Goal: Task Accomplishment & Management: Manage account settings

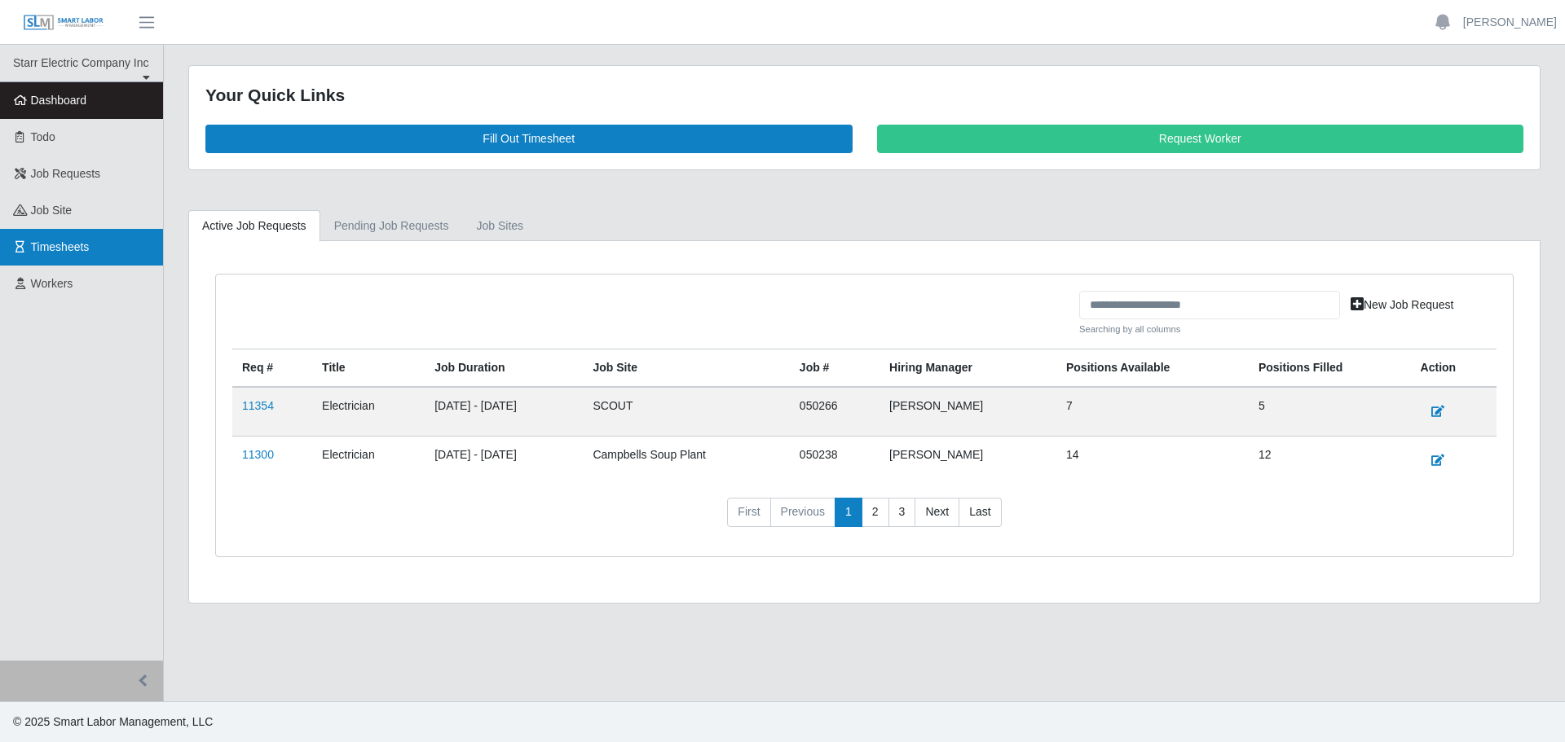
click at [102, 236] on link "Timesheets" at bounding box center [81, 247] width 163 height 37
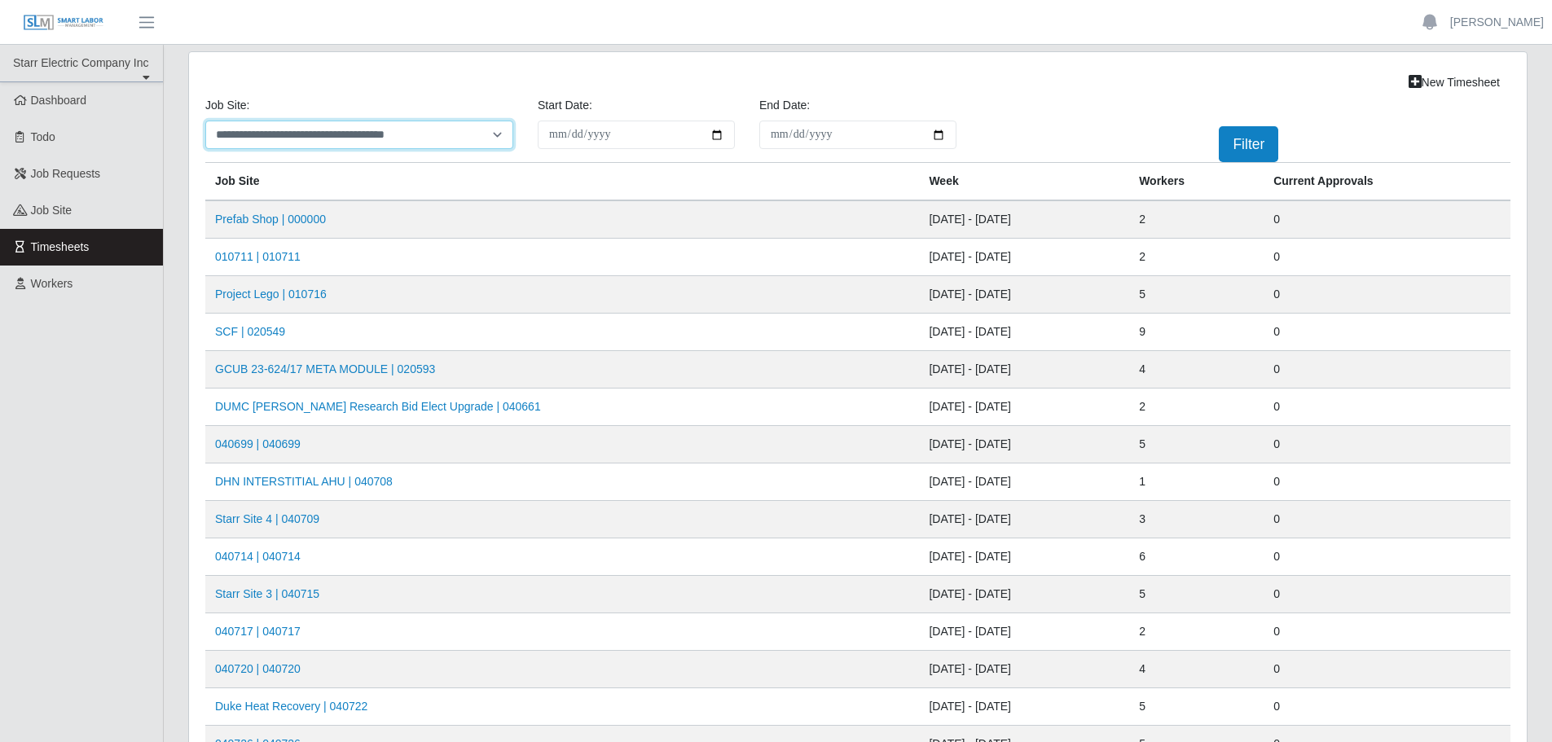
click at [340, 130] on select "**********" at bounding box center [359, 135] width 308 height 29
select select "****"
click at [205, 121] on select "**********" at bounding box center [359, 135] width 308 height 29
click at [1217, 151] on div "Filter" at bounding box center [1246, 144] width 222 height 36
click at [1241, 149] on button "Filter" at bounding box center [1248, 144] width 59 height 36
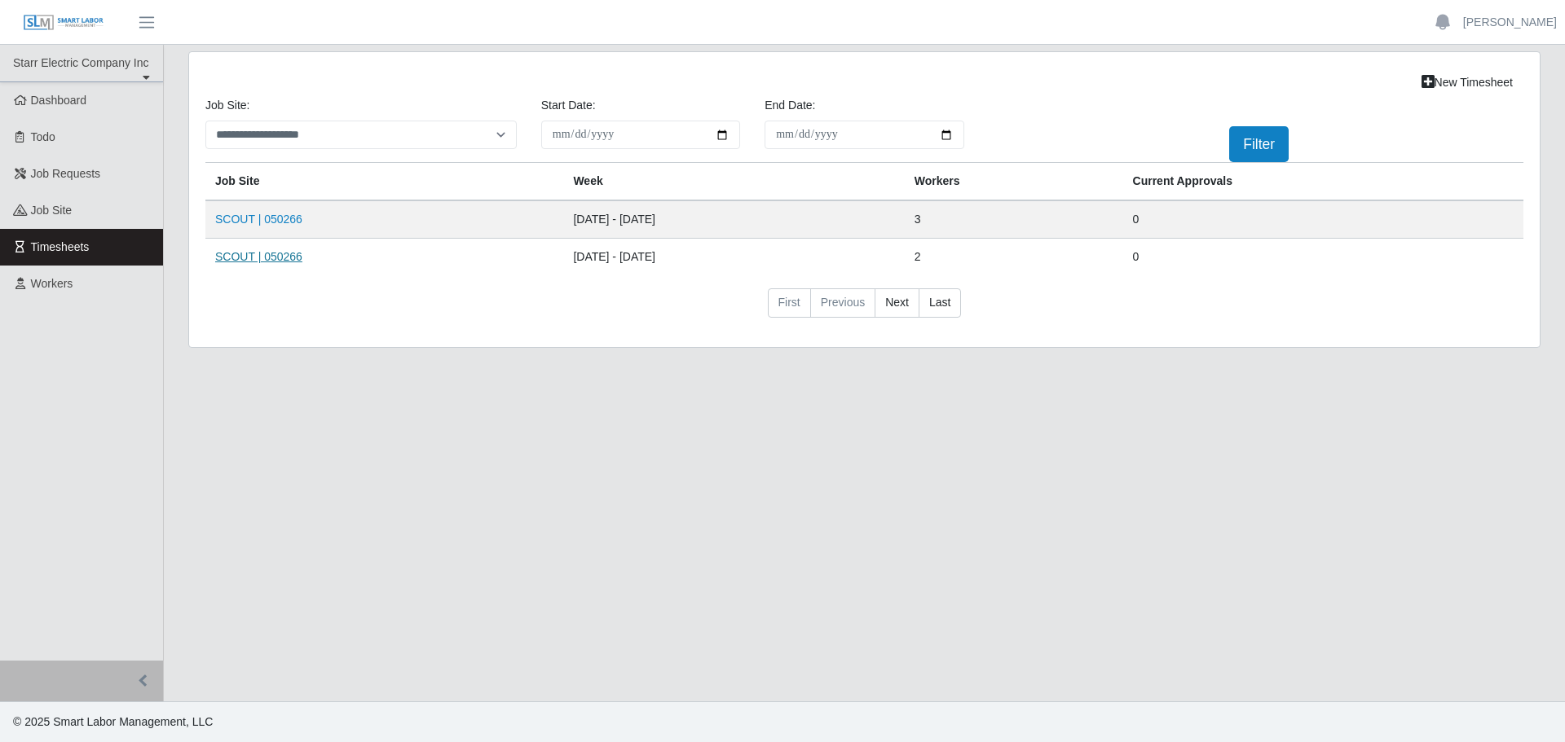
click at [244, 254] on link "SCOUT | 050266" at bounding box center [258, 256] width 87 height 13
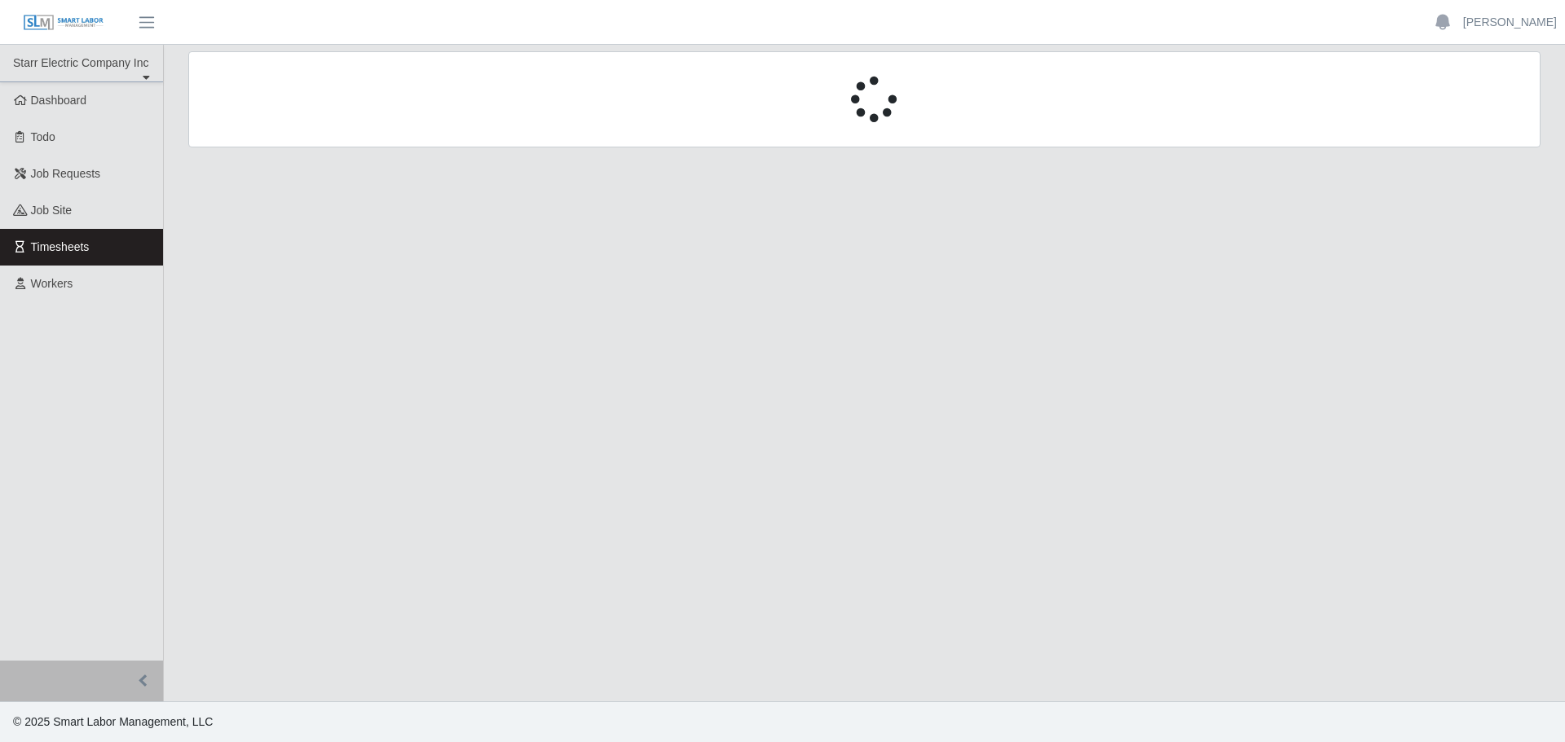
select select "****"
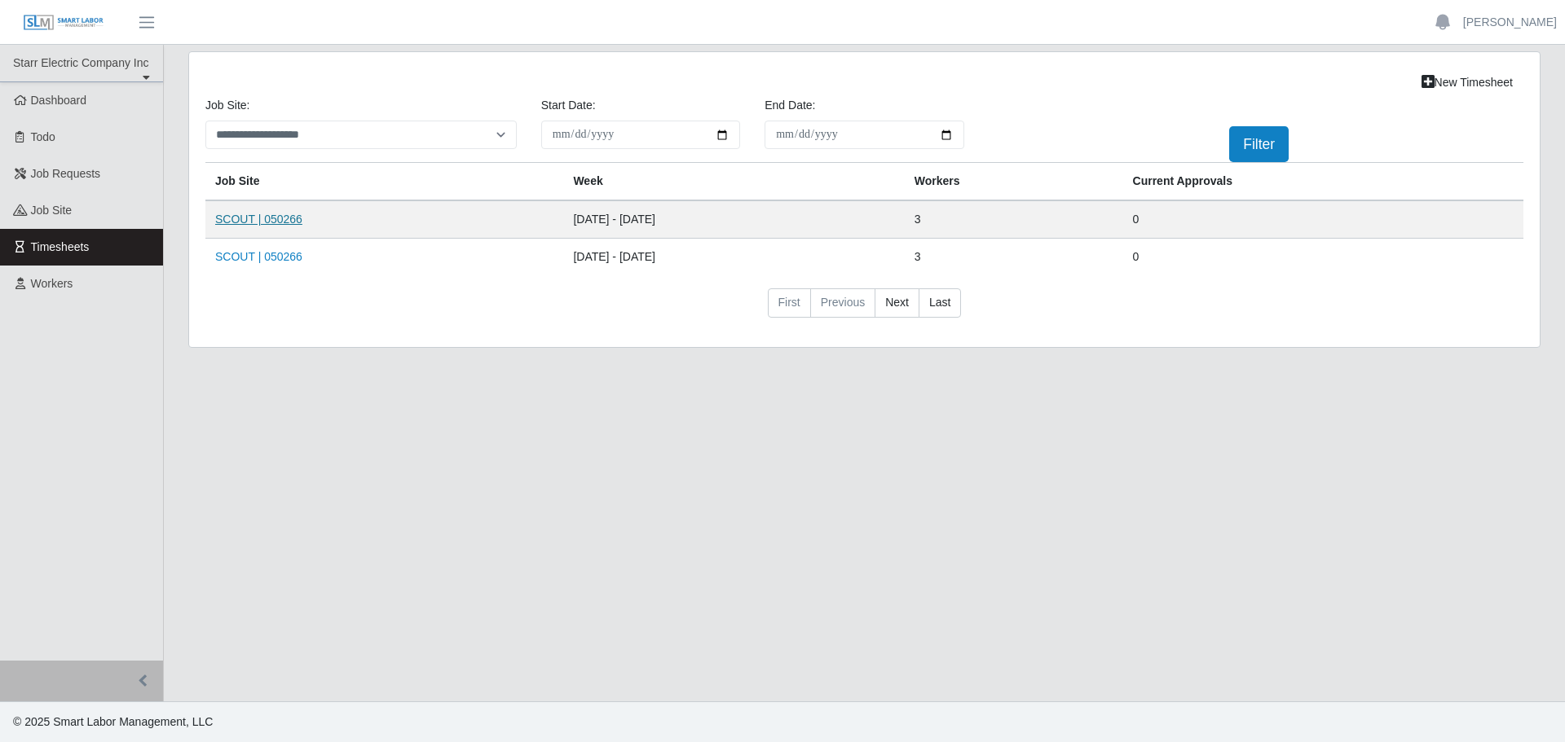
click at [233, 218] on link "SCOUT | 050266" at bounding box center [258, 219] width 87 height 13
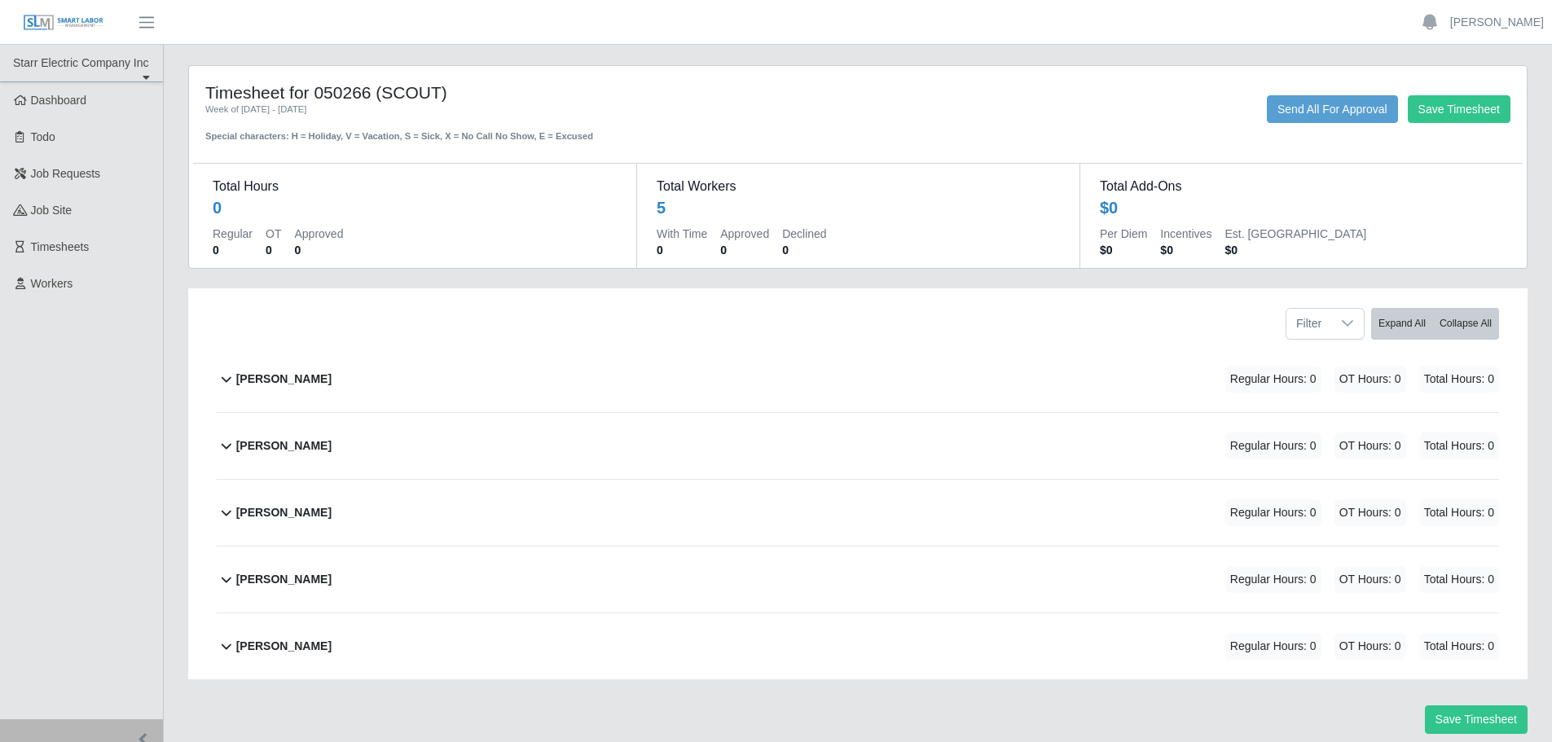
click at [292, 640] on b "[PERSON_NAME]" at bounding box center [283, 646] width 95 height 17
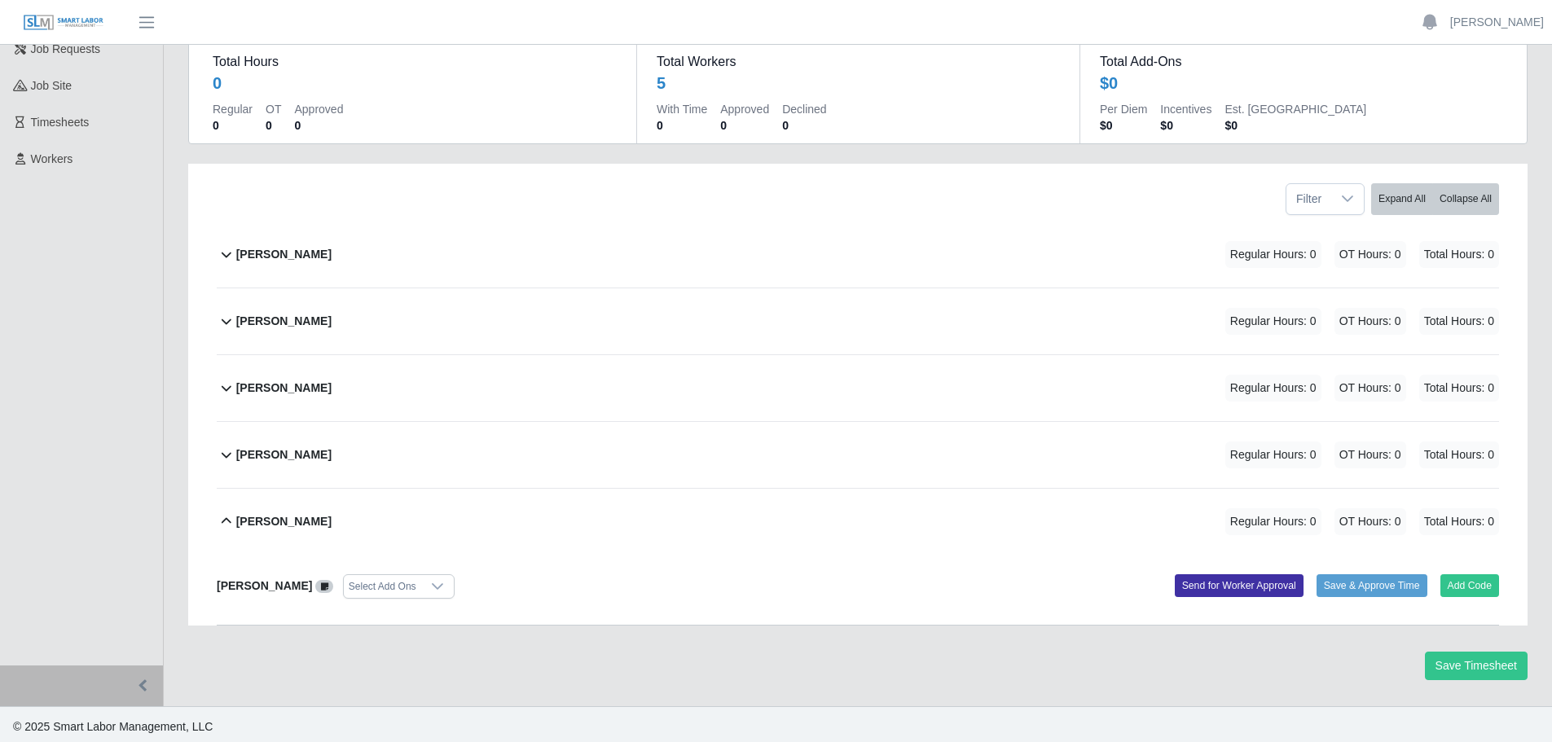
scroll to position [130, 0]
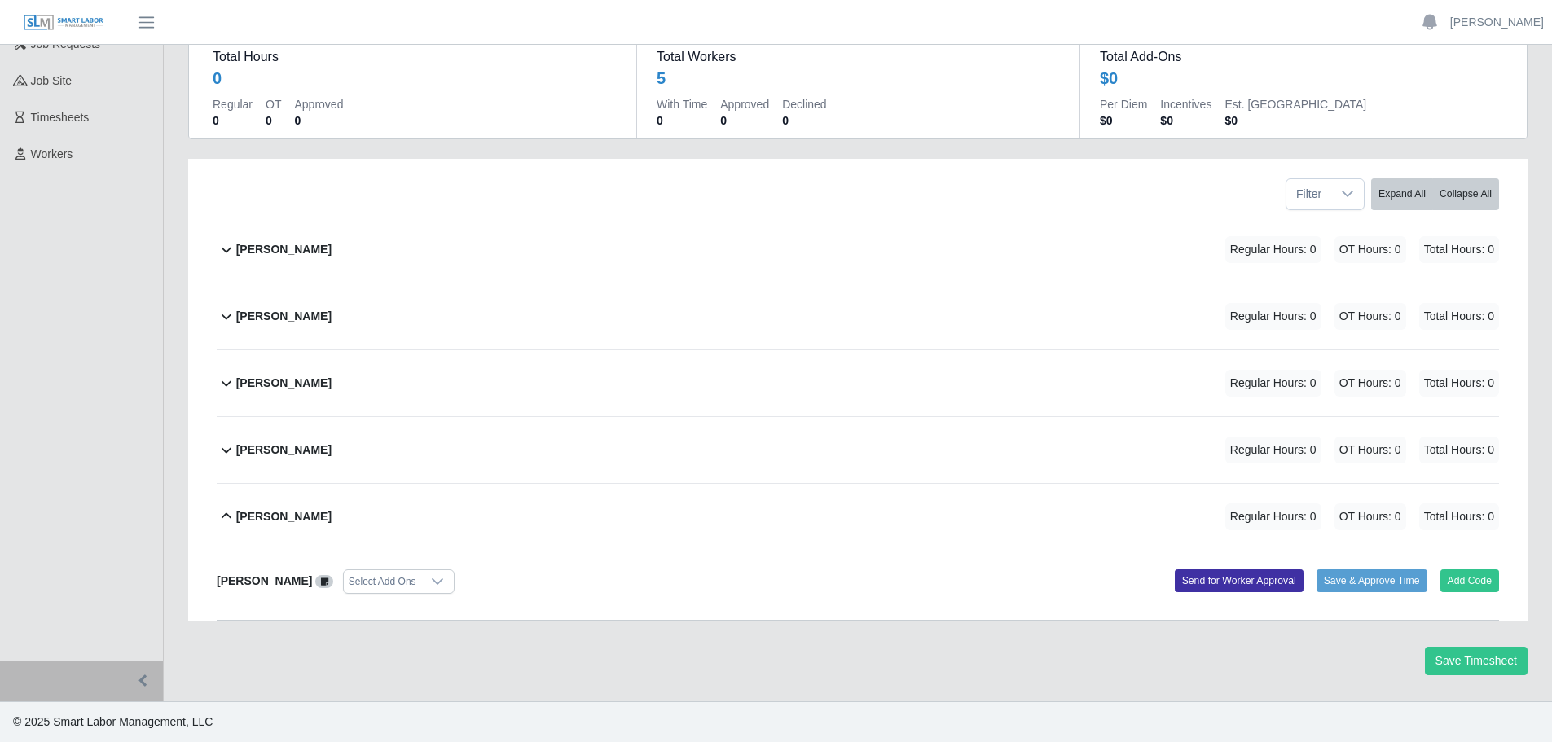
click at [432, 582] on icon at bounding box center [437, 582] width 11 height 7
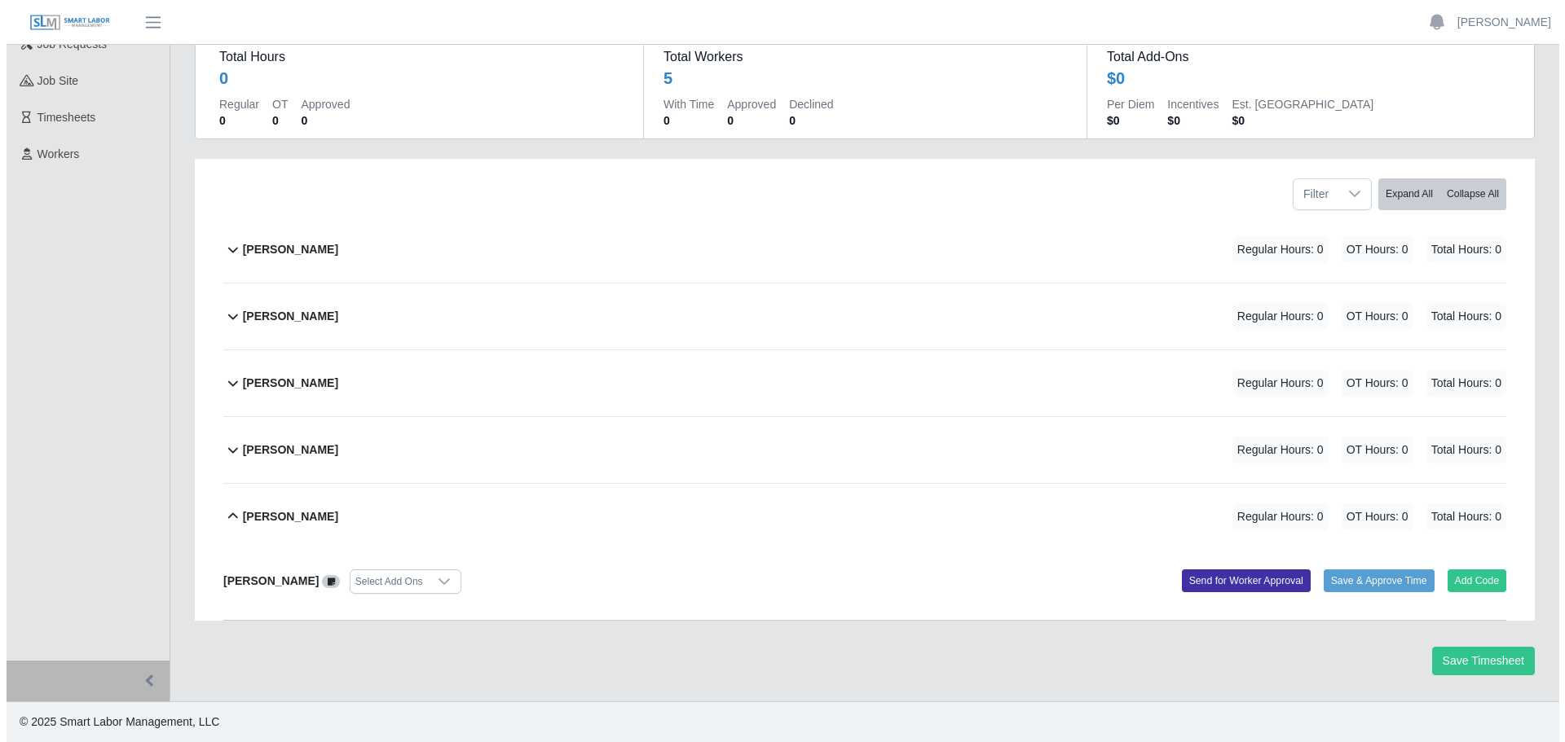
scroll to position [17, 11]
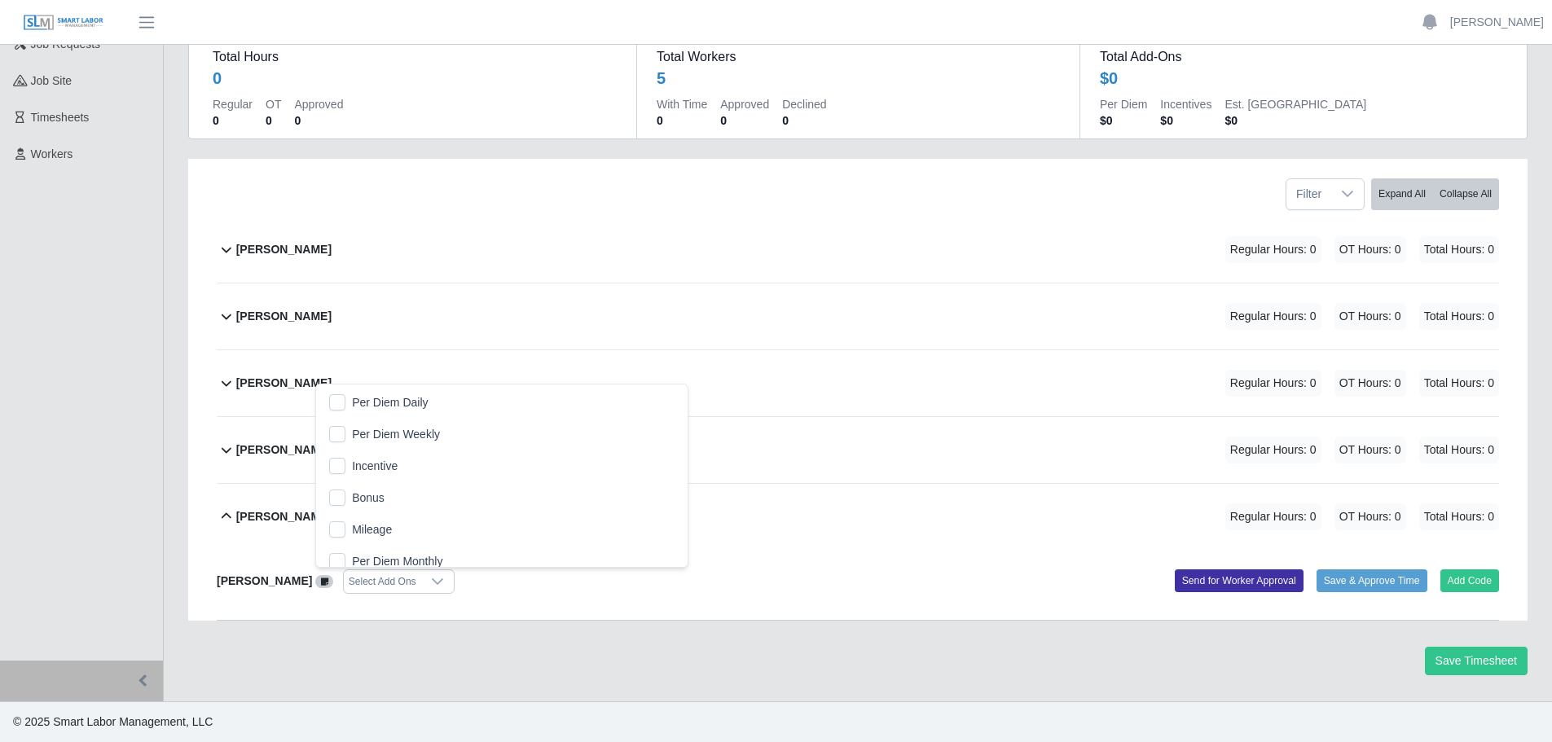
click at [432, 582] on icon at bounding box center [437, 582] width 11 height 7
click at [1490, 592] on button "Add Code" at bounding box center [1470, 581] width 59 height 23
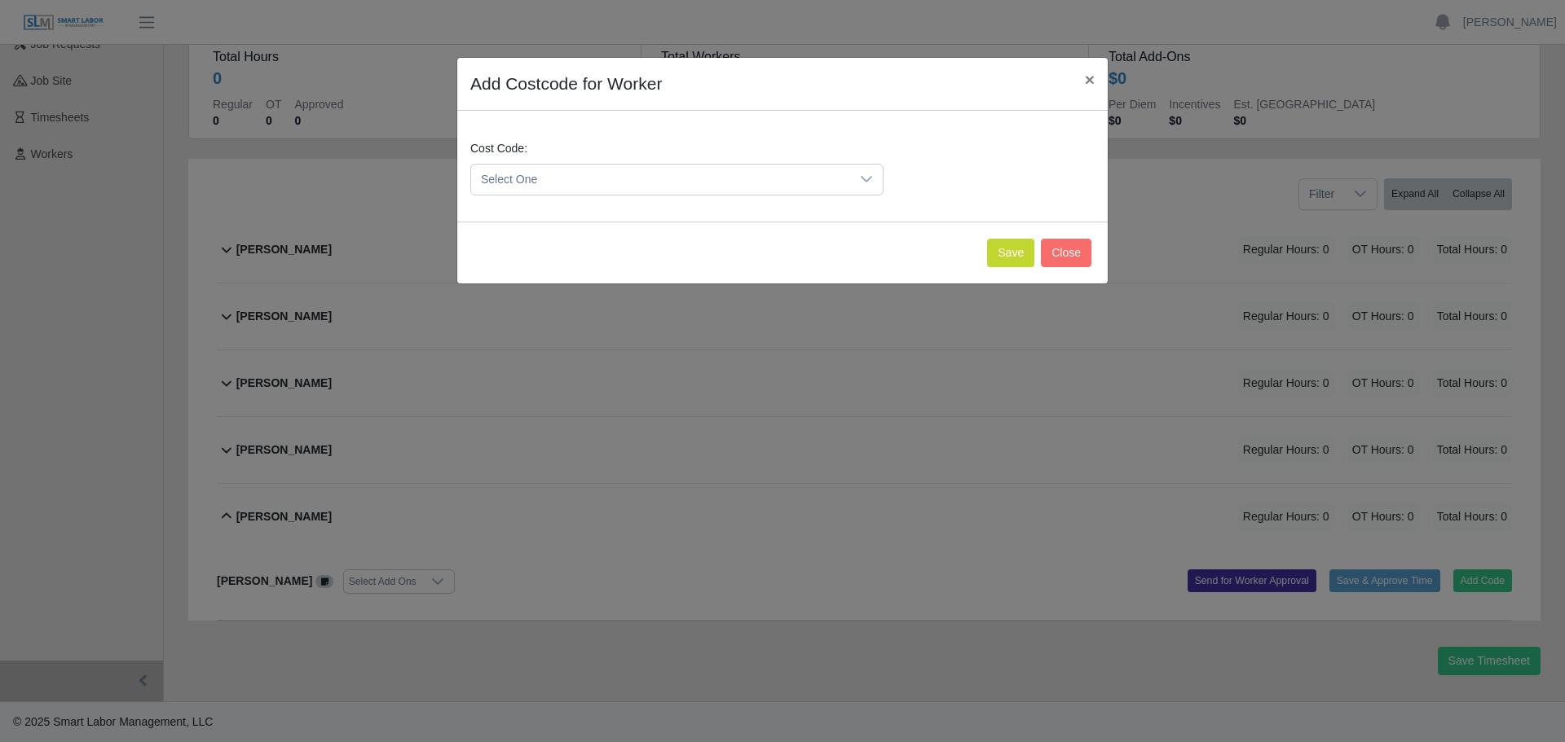
click at [526, 167] on span "Select One" at bounding box center [660, 180] width 379 height 30
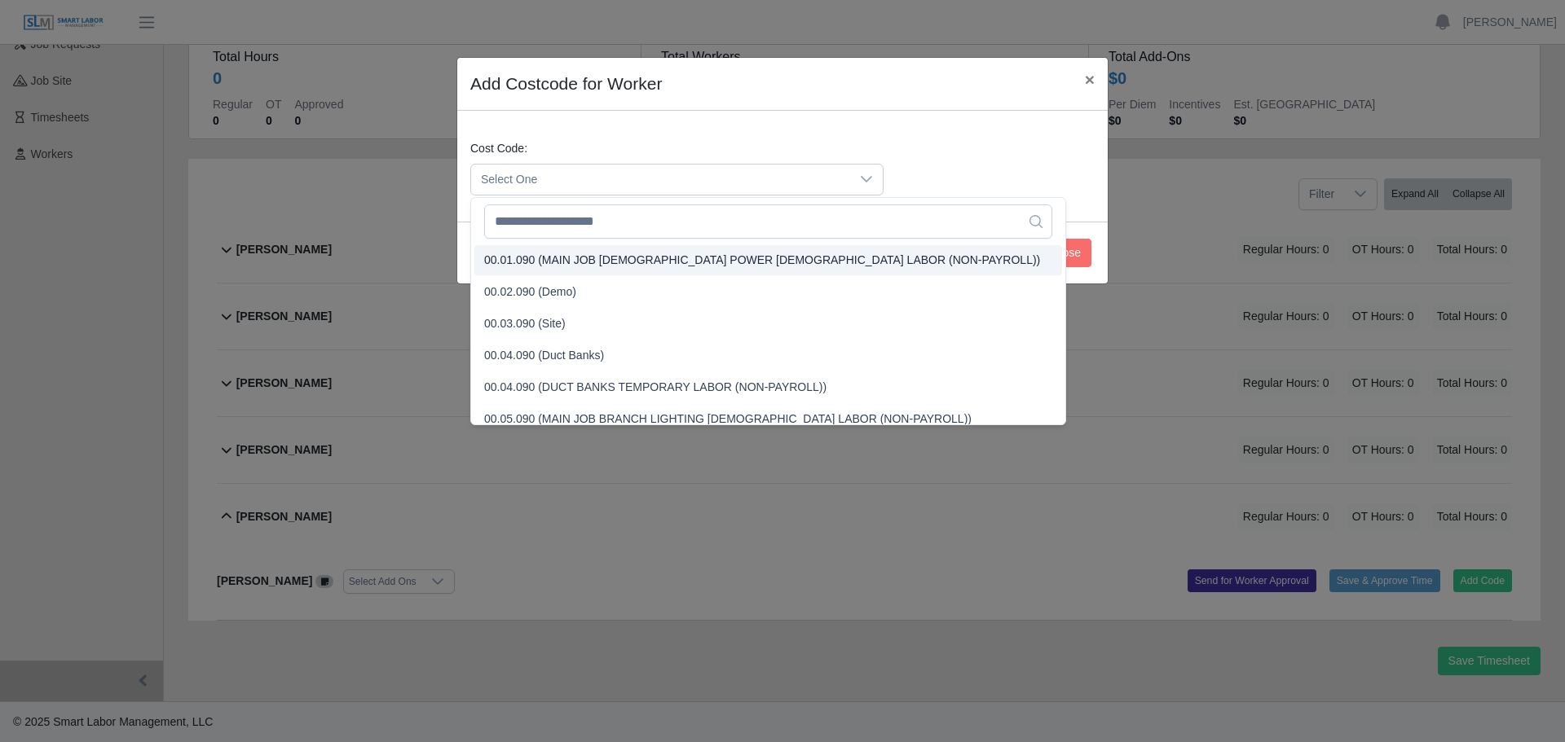
click at [548, 262] on span "00.01.090 (MAIN JOB [DEMOGRAPHIC_DATA] POWER [DEMOGRAPHIC_DATA] LABOR (NON-PAYR…" at bounding box center [762, 260] width 556 height 17
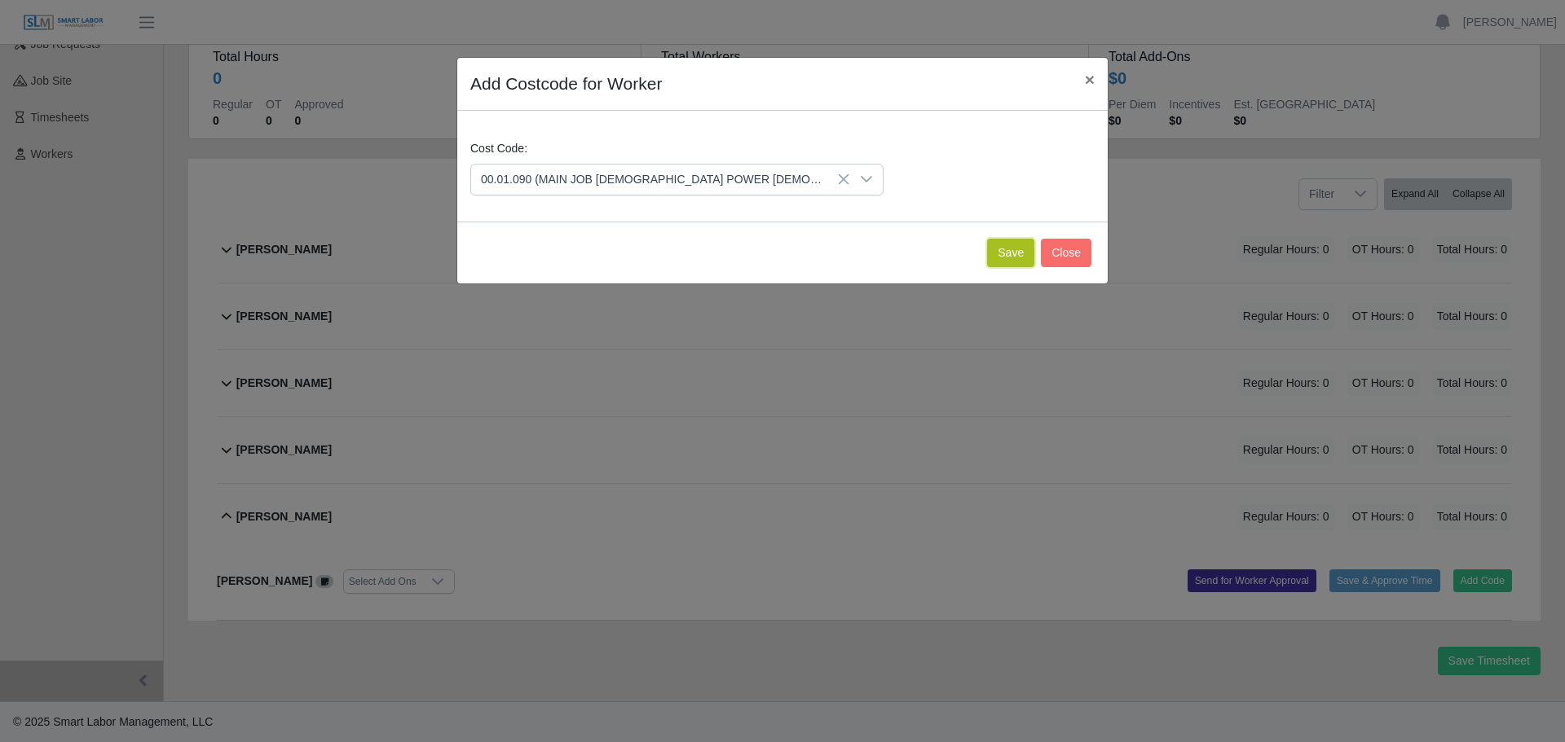
click at [997, 259] on button "Save" at bounding box center [1010, 253] width 47 height 29
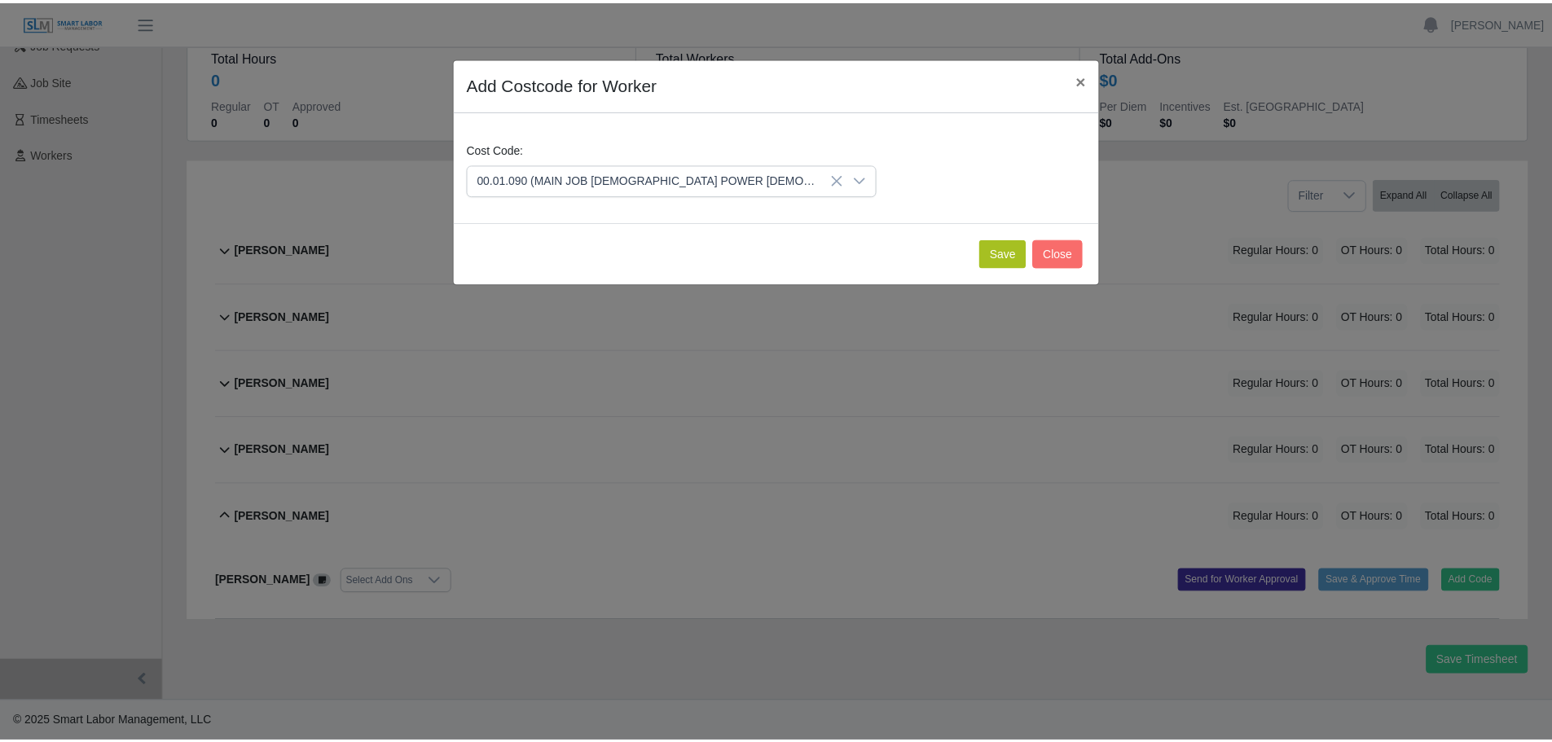
scroll to position [332, 0]
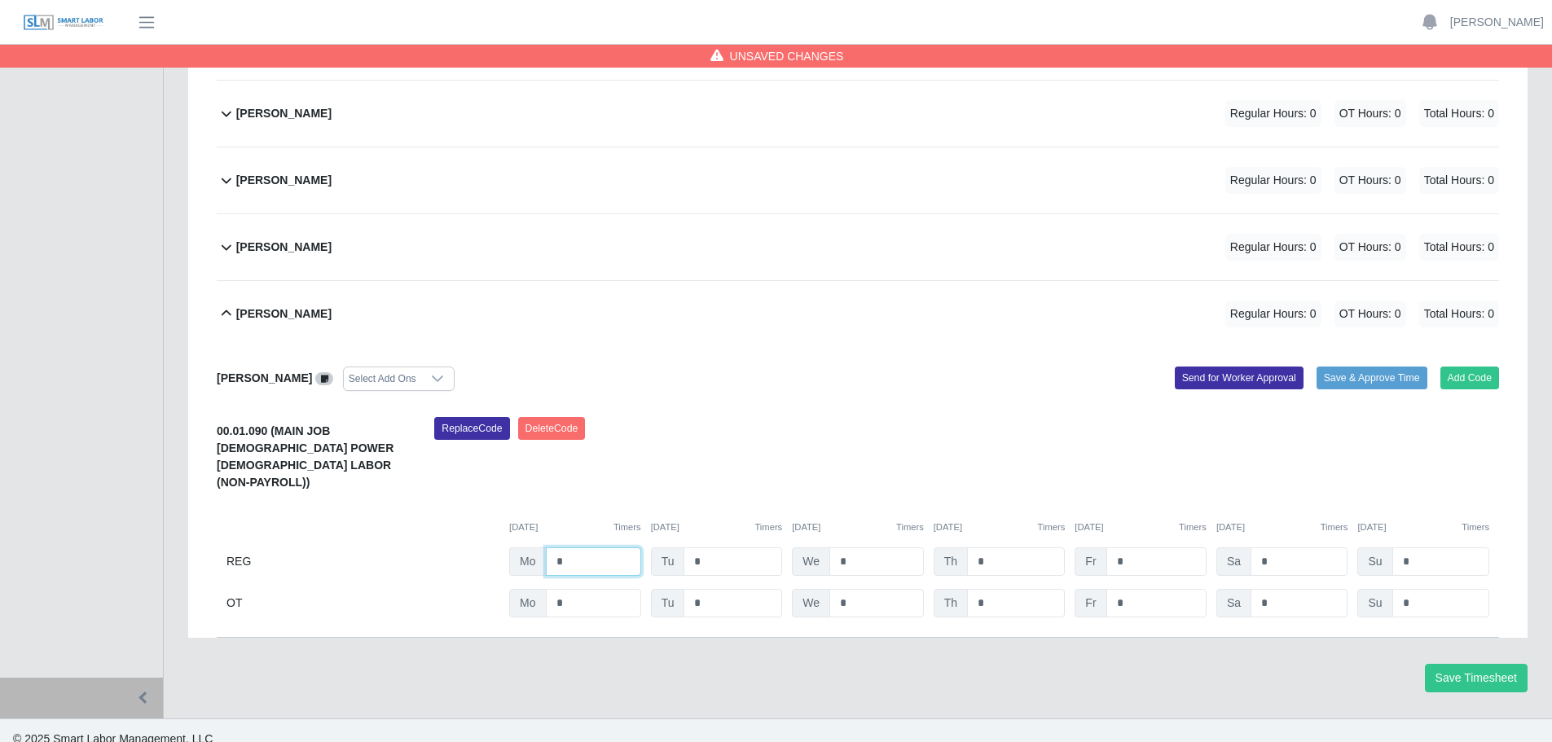
click at [570, 548] on input "*" at bounding box center [593, 562] width 95 height 29
click at [575, 549] on input "*" at bounding box center [593, 562] width 95 height 29
type input "**"
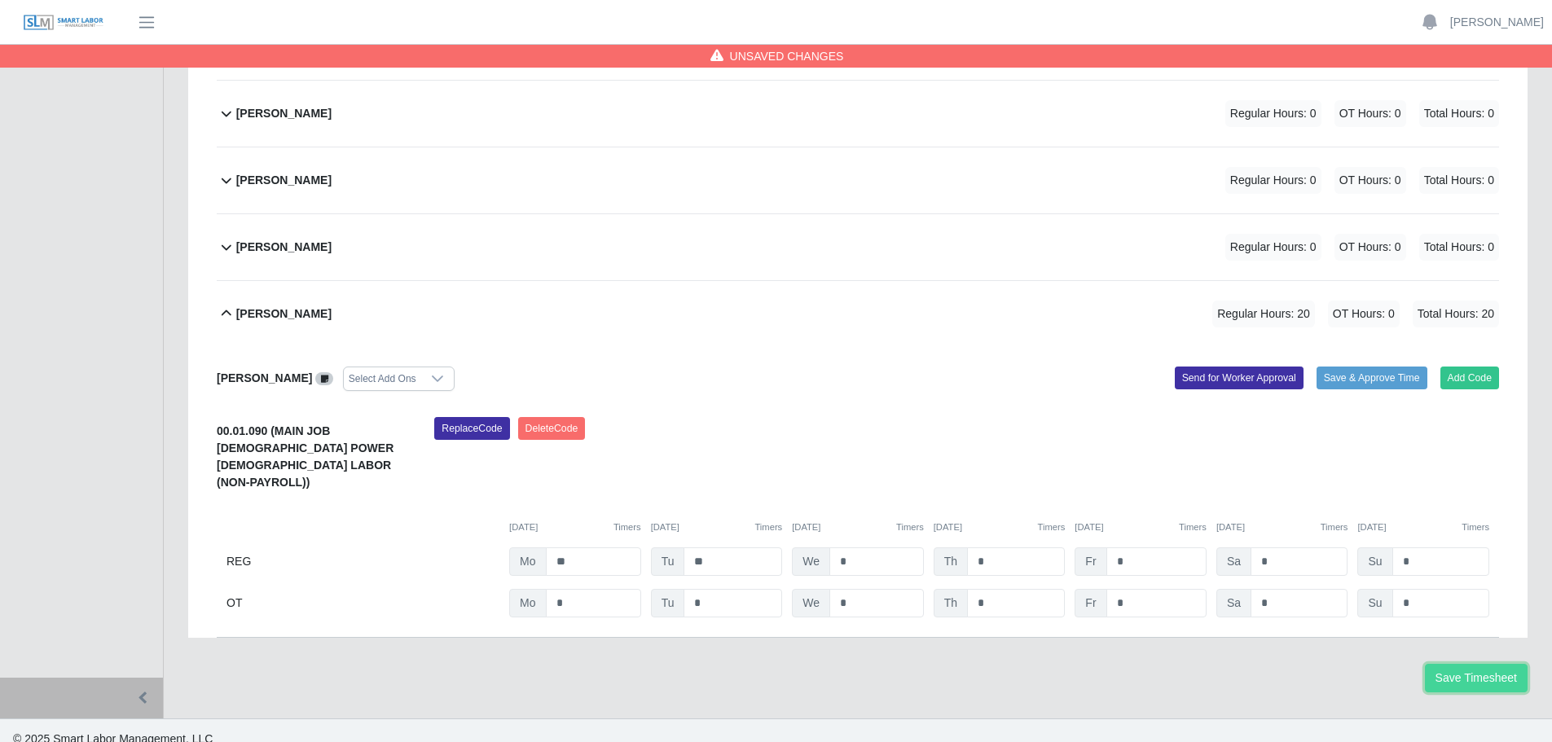
click at [1456, 664] on button "Save Timesheet" at bounding box center [1476, 678] width 103 height 29
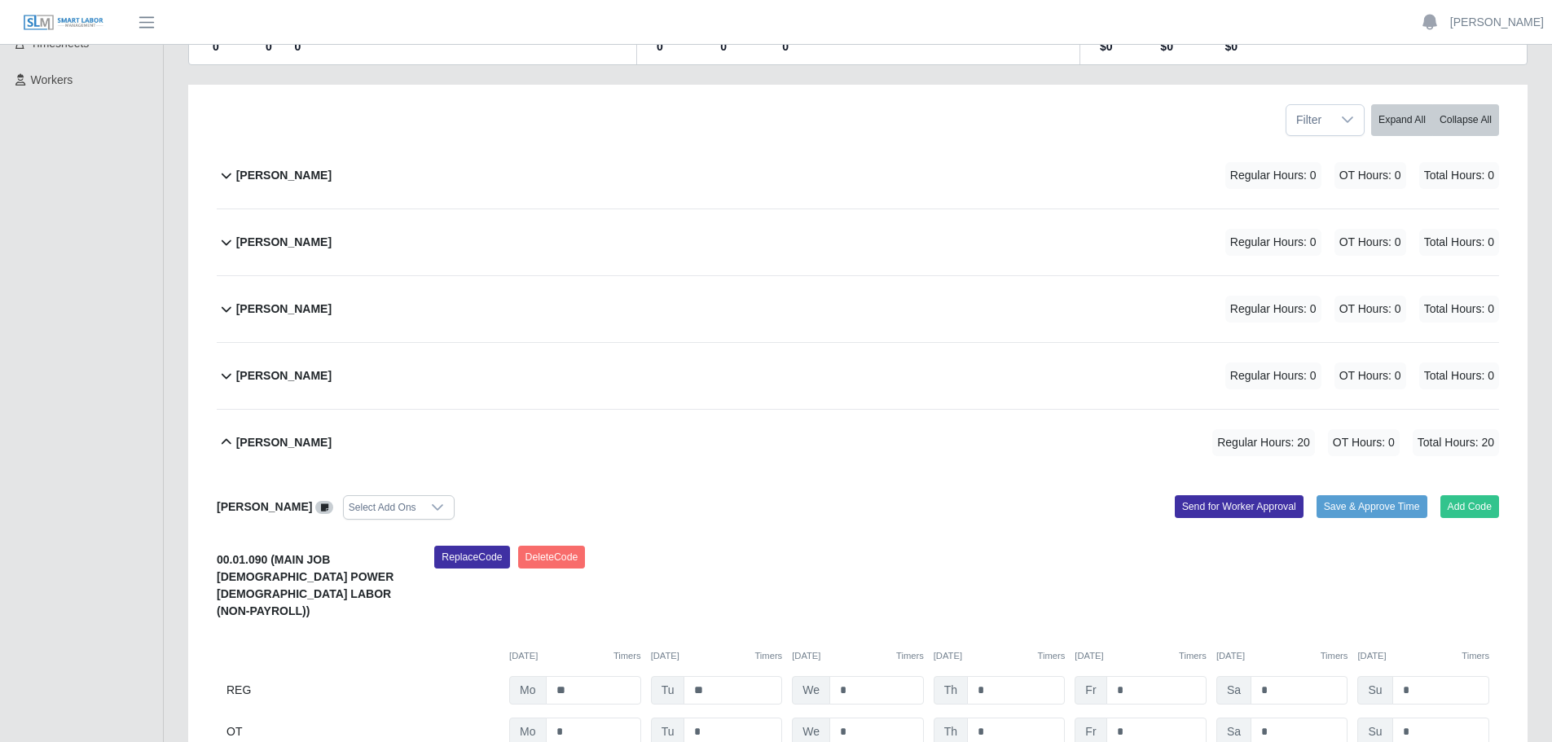
scroll to position [169, 0]
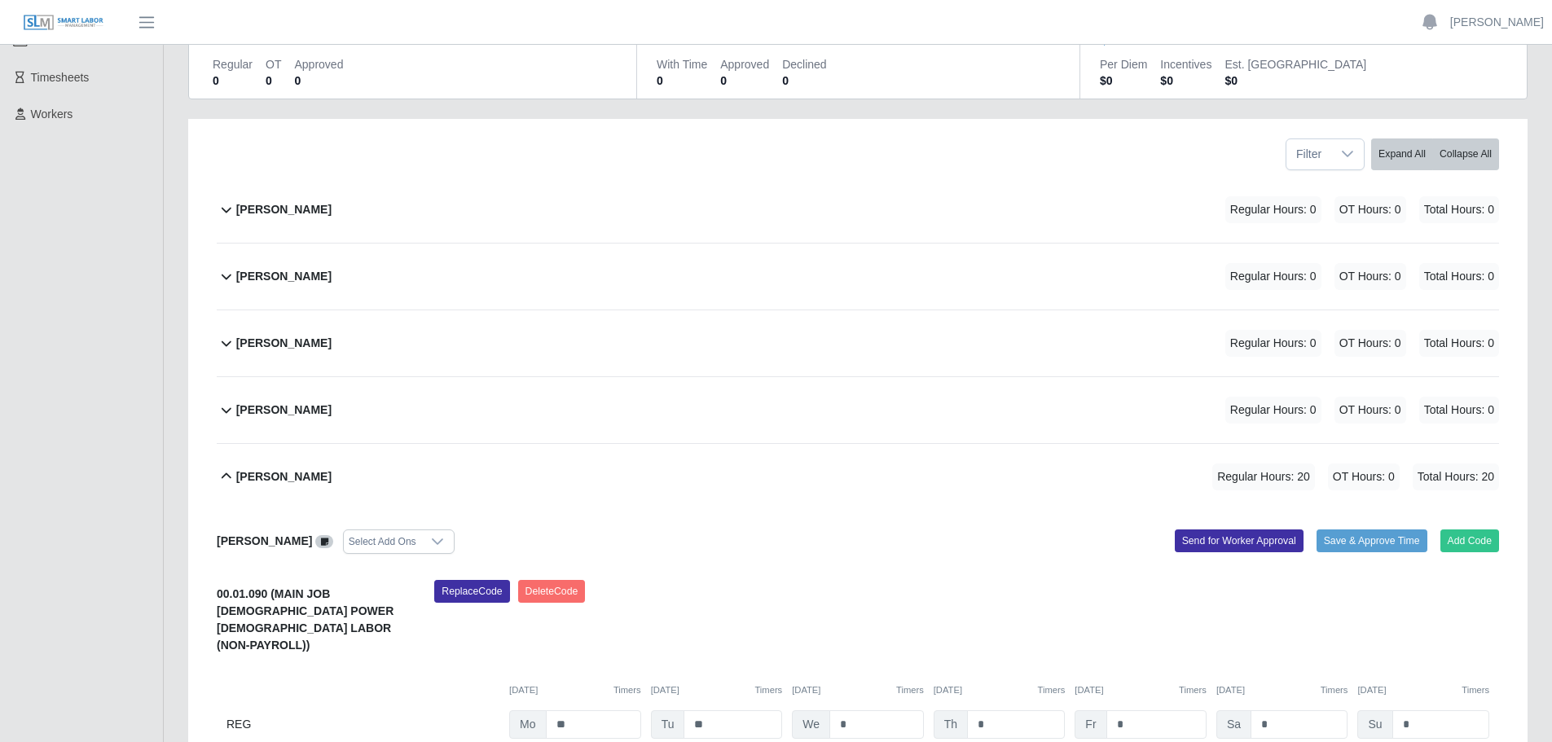
click at [517, 281] on div "Brian Mares Regular Hours: 0 OT Hours: 0 Total Hours: 0" at bounding box center [867, 277] width 1263 height 66
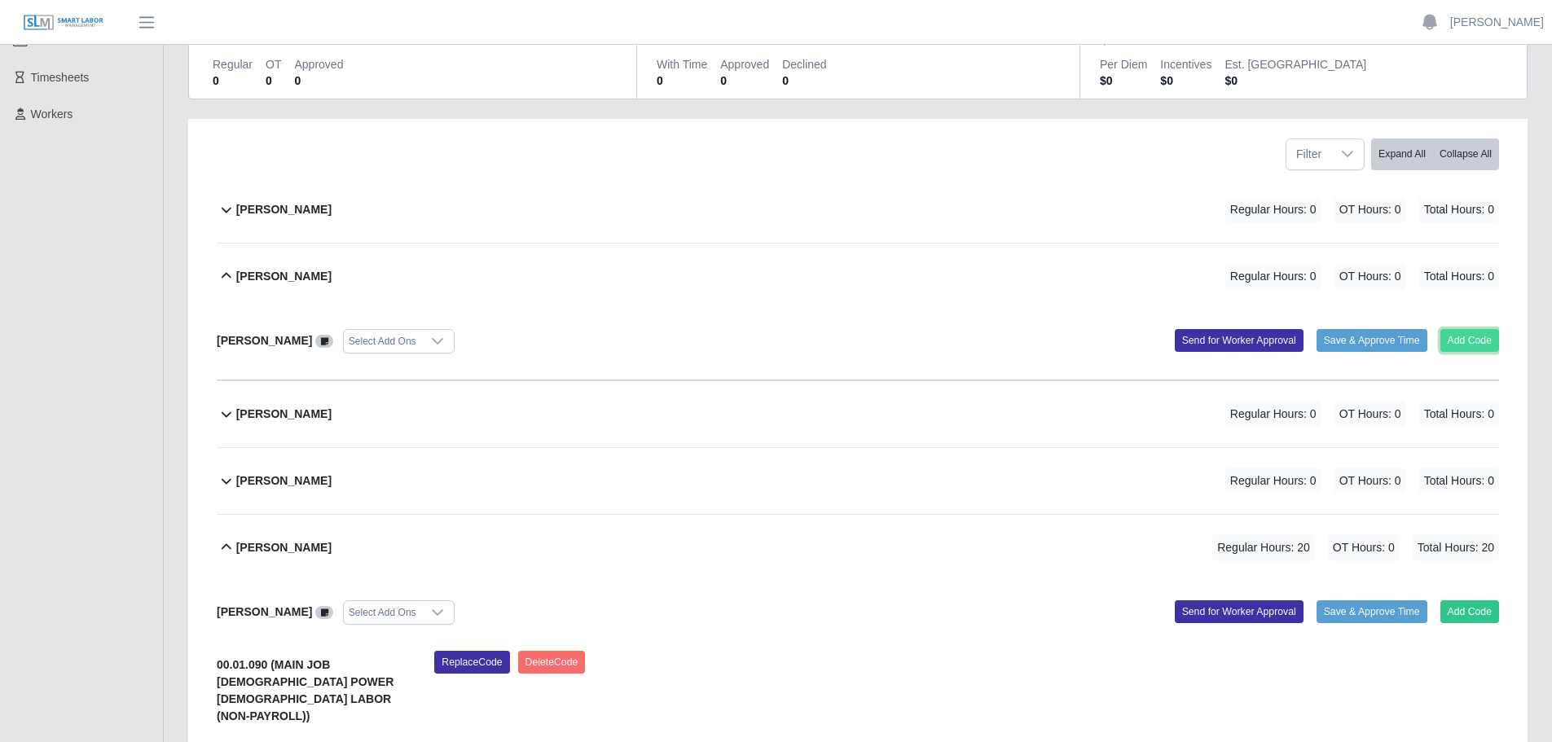
click at [1487, 348] on button "Add Code" at bounding box center [1470, 340] width 59 height 23
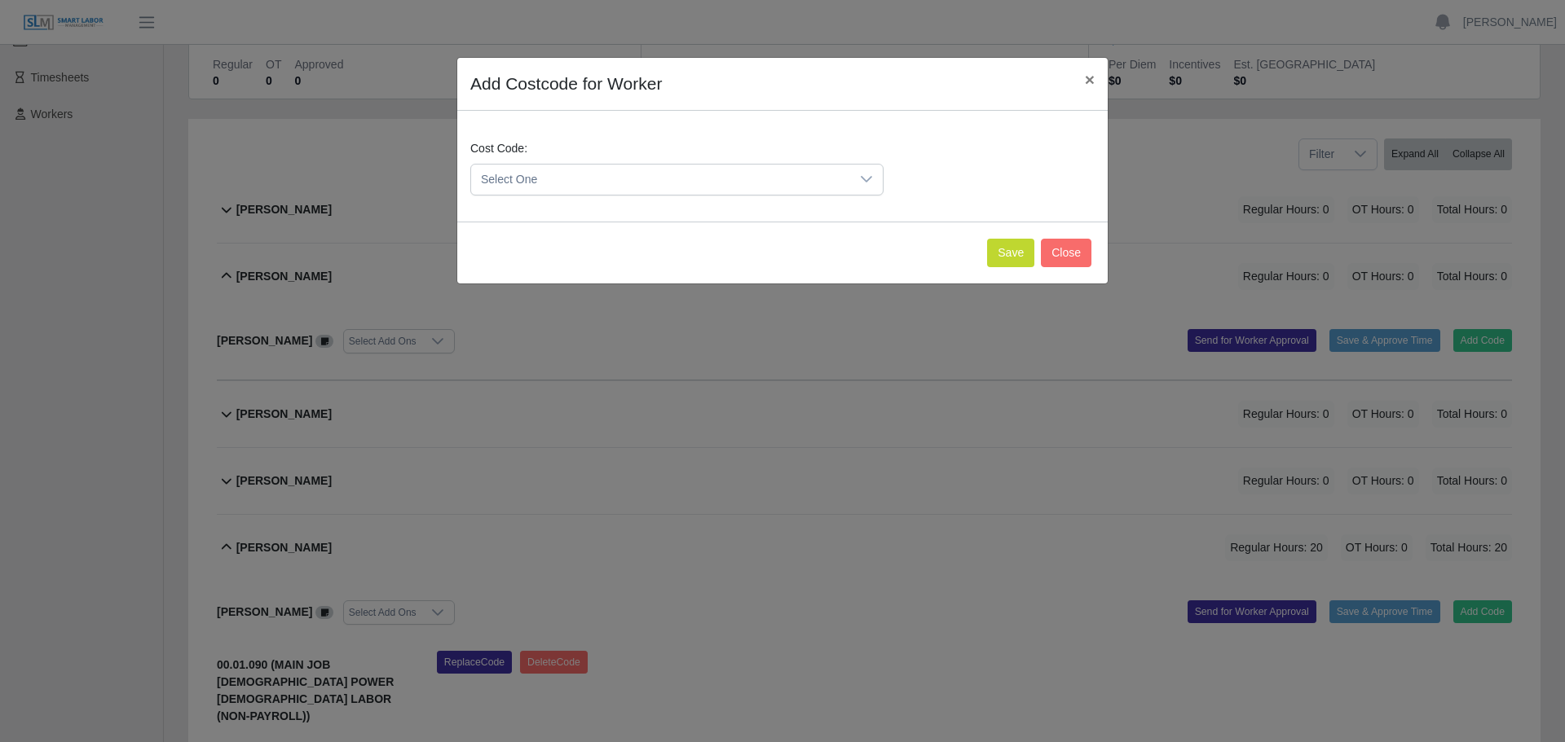
click at [689, 178] on span "Select One" at bounding box center [660, 180] width 379 height 30
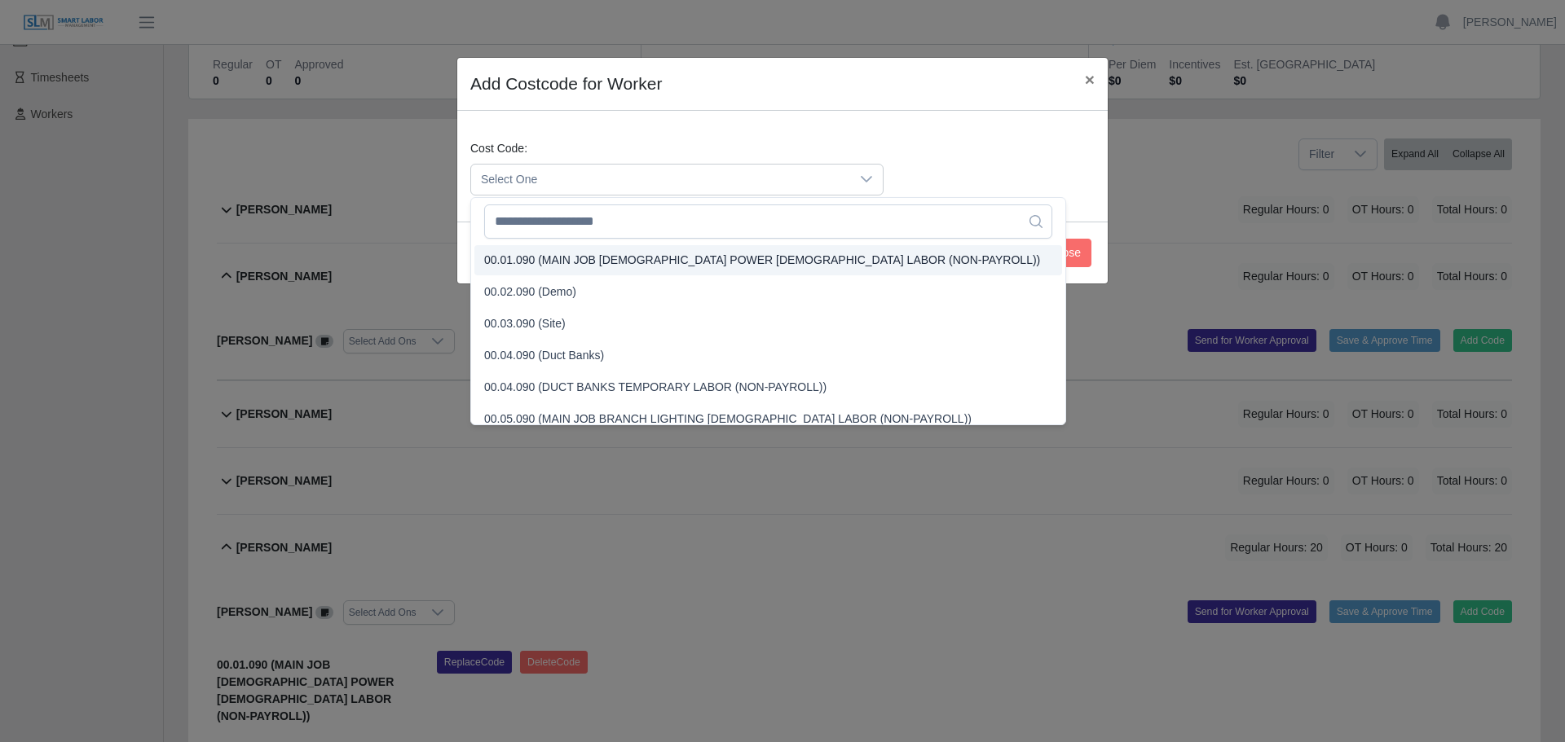
click at [602, 264] on span "00.01.090 (MAIN JOB TEMP POWER TEMPORARY LABOR (NON-PAYROLL))" at bounding box center [762, 260] width 556 height 17
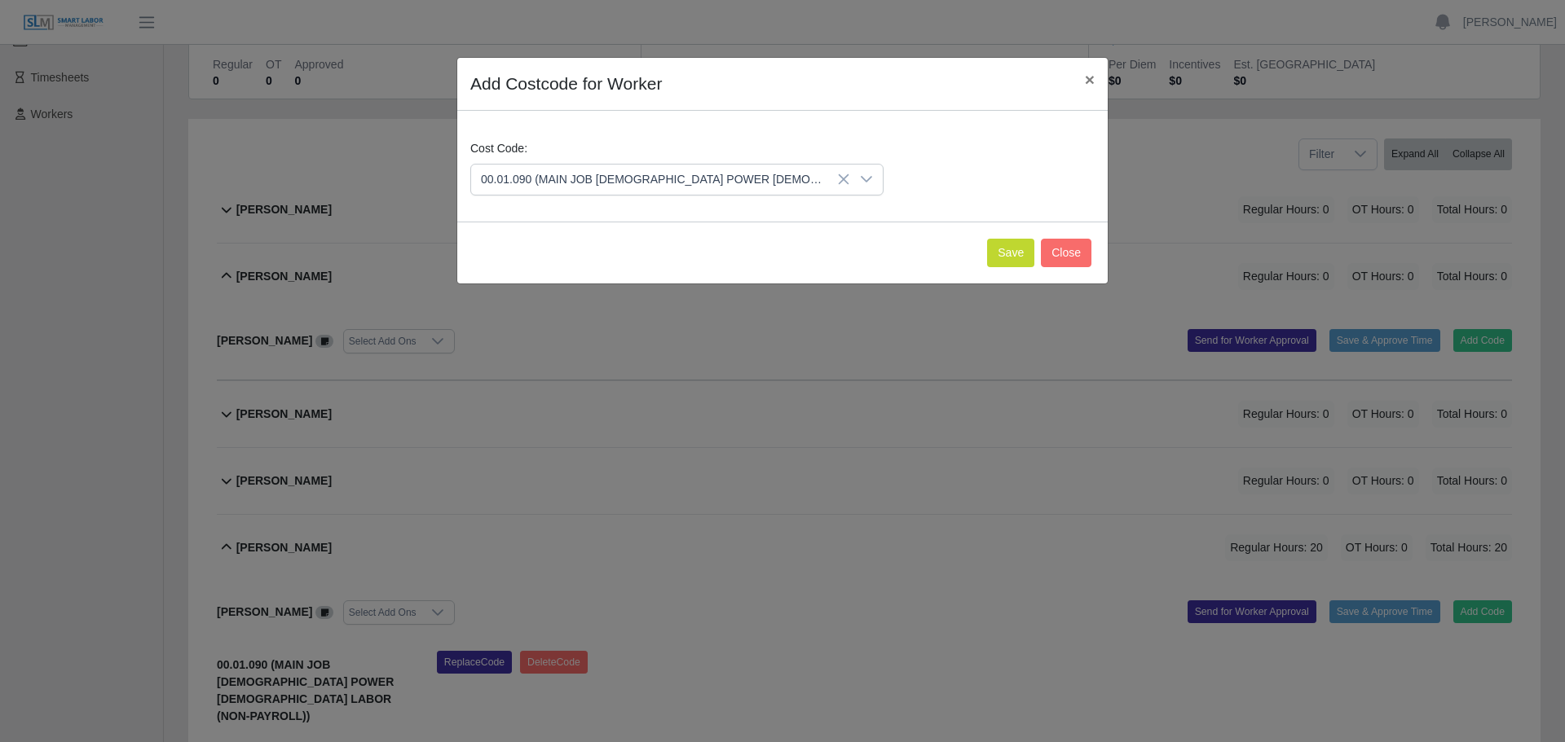
click at [1041, 253] on div "Save Close" at bounding box center [782, 253] width 650 height 62
click at [1033, 254] on button "Save" at bounding box center [1010, 253] width 47 height 29
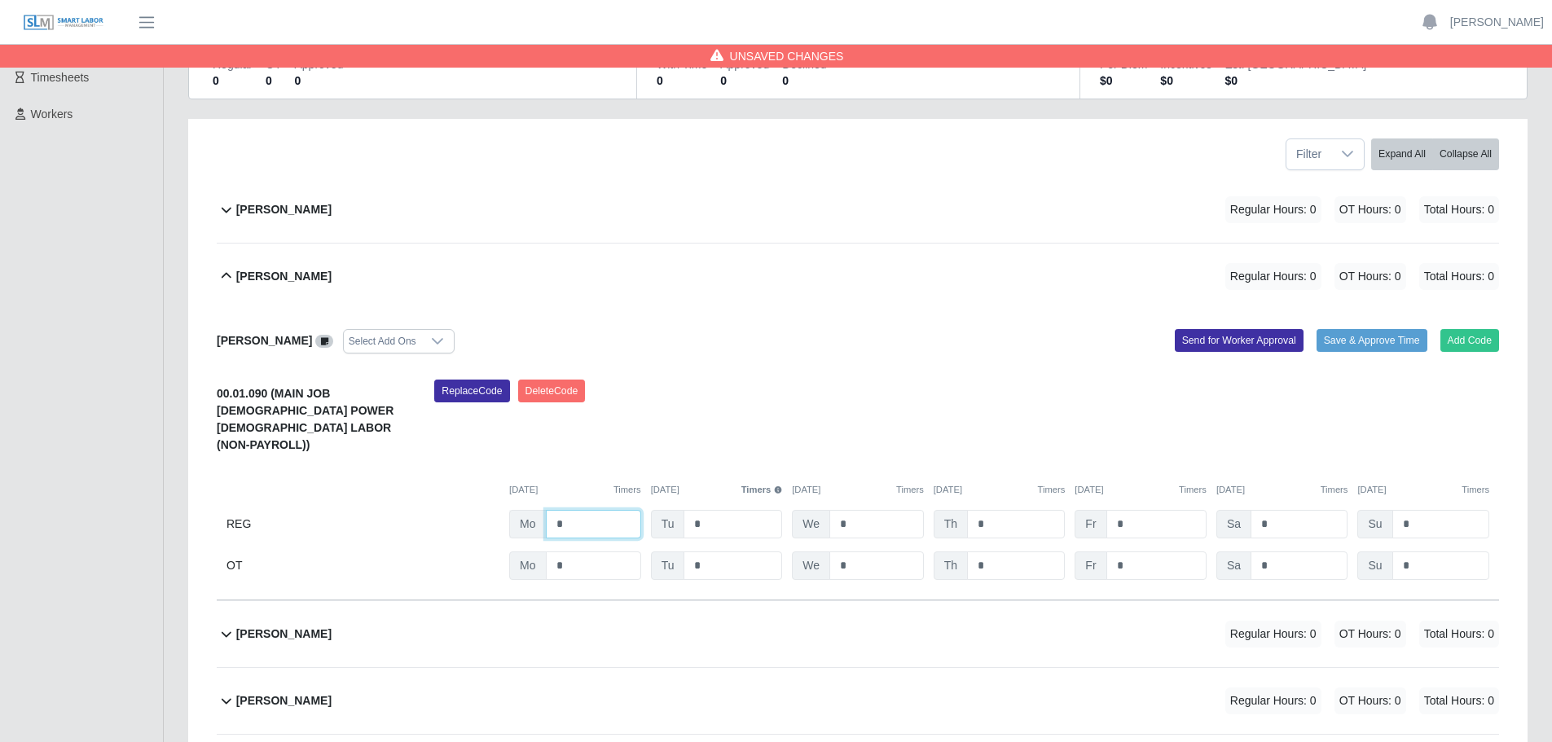
click at [608, 519] on input "*" at bounding box center [593, 524] width 95 height 29
type input "**"
click at [257, 220] on div "Beymar Zambrano" at bounding box center [283, 209] width 95 height 27
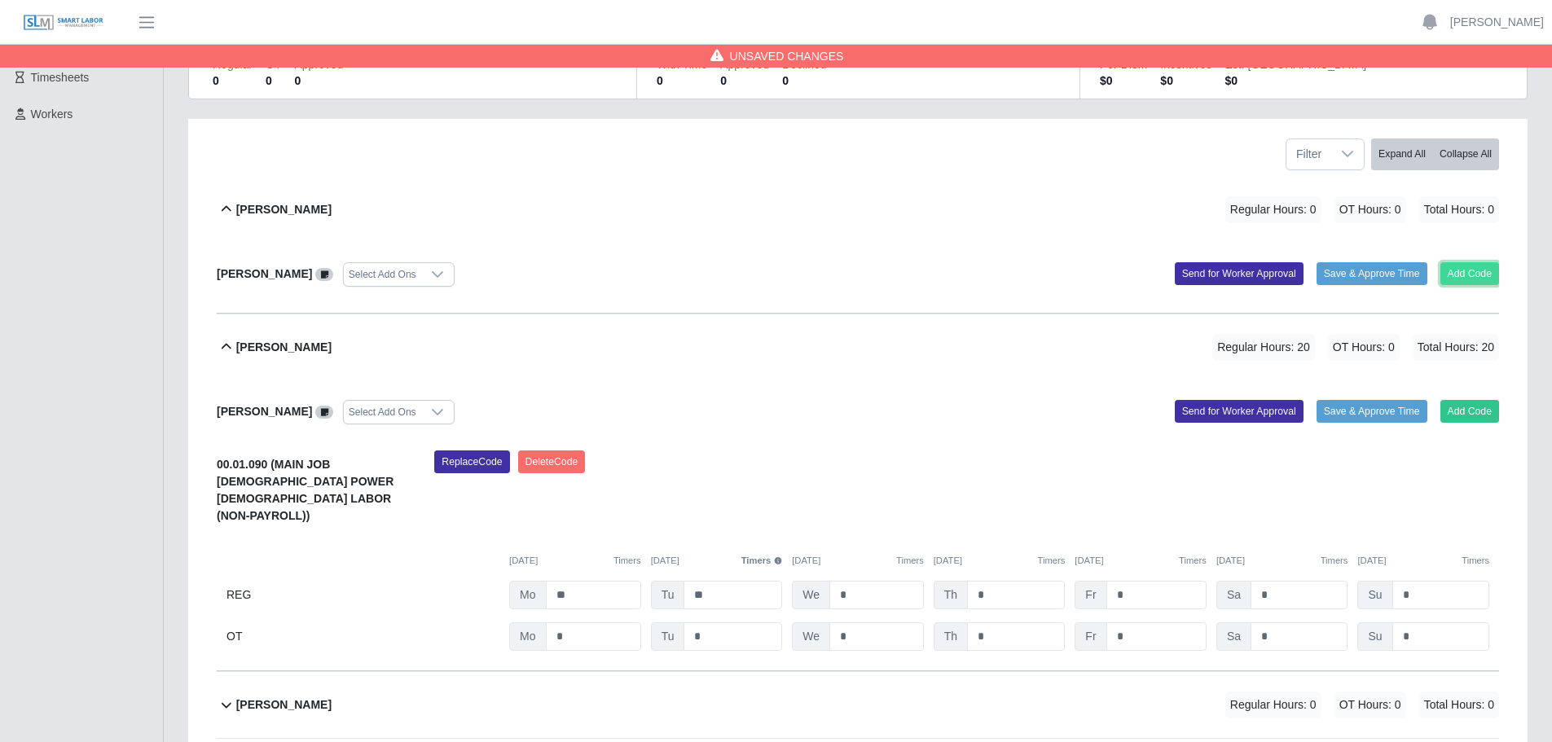
click at [1479, 274] on button "Add Code" at bounding box center [1470, 273] width 59 height 23
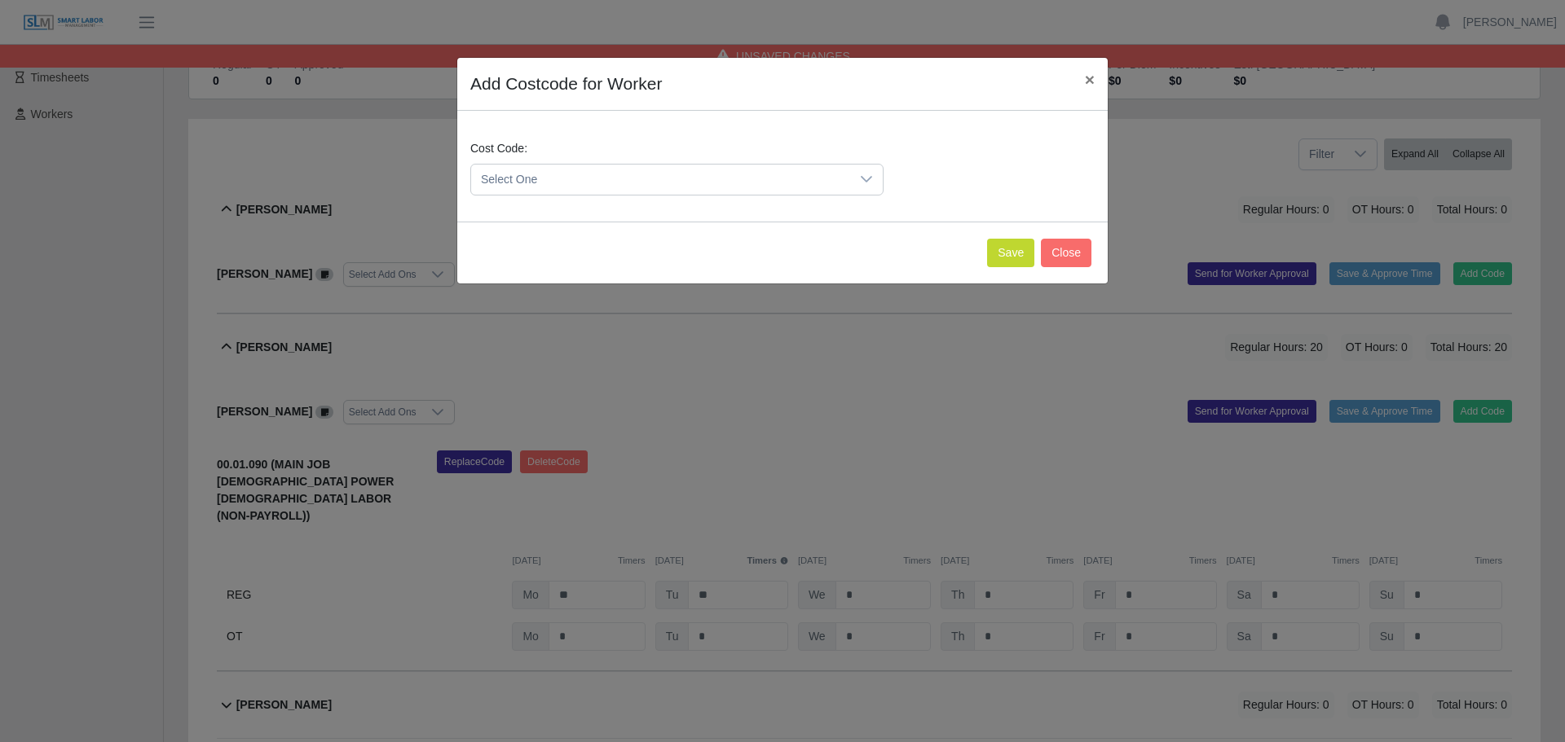
click at [493, 187] on span "Select One" at bounding box center [660, 180] width 379 height 30
click at [561, 271] on li "00.01.090 (MAIN JOB TEMP POWER TEMPORARY LABOR (NON-PAYROLL))" at bounding box center [768, 260] width 588 height 30
click at [997, 256] on button "Save" at bounding box center [1010, 253] width 47 height 29
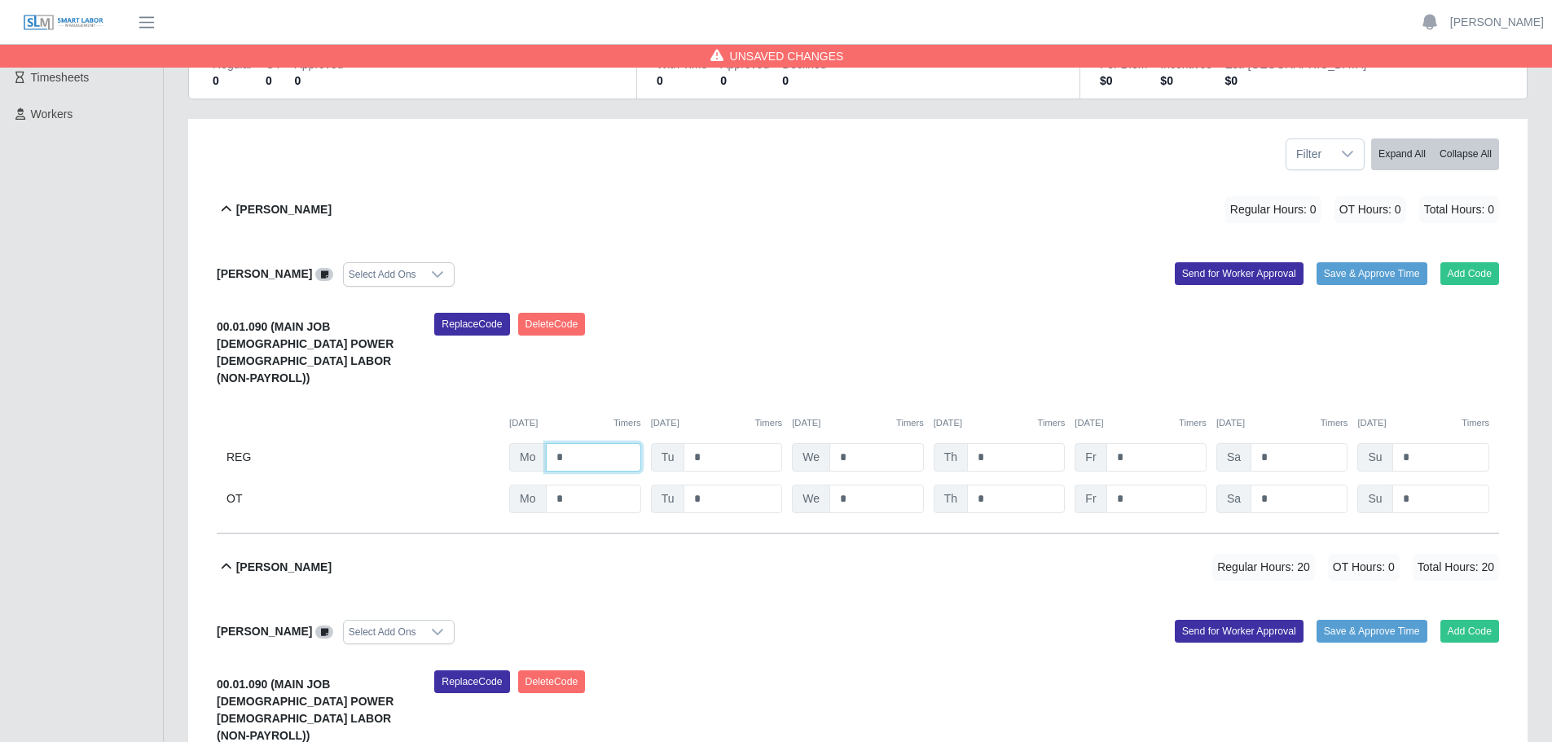
click at [588, 443] on input "*" at bounding box center [593, 457] width 95 height 29
type input "**"
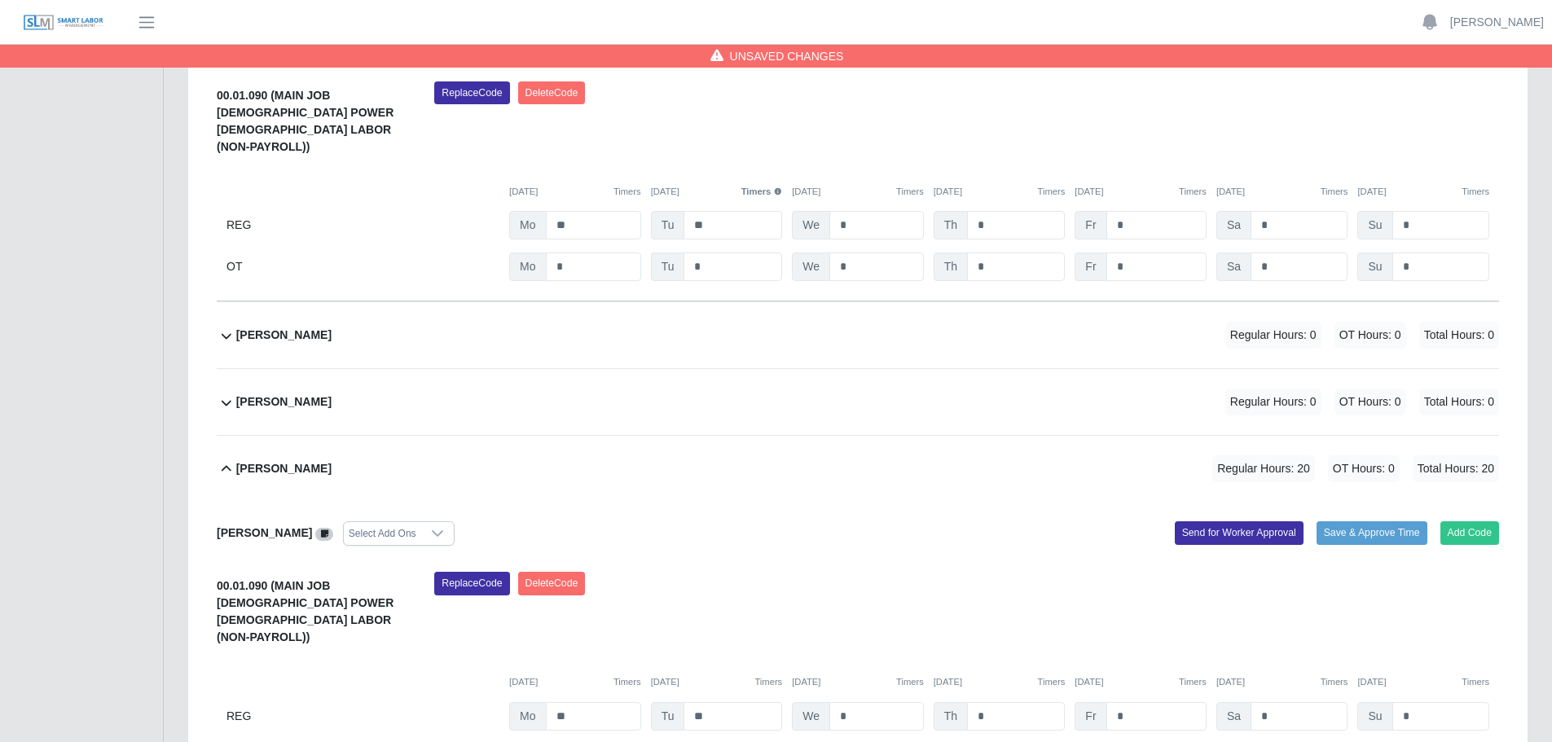
scroll to position [879, 0]
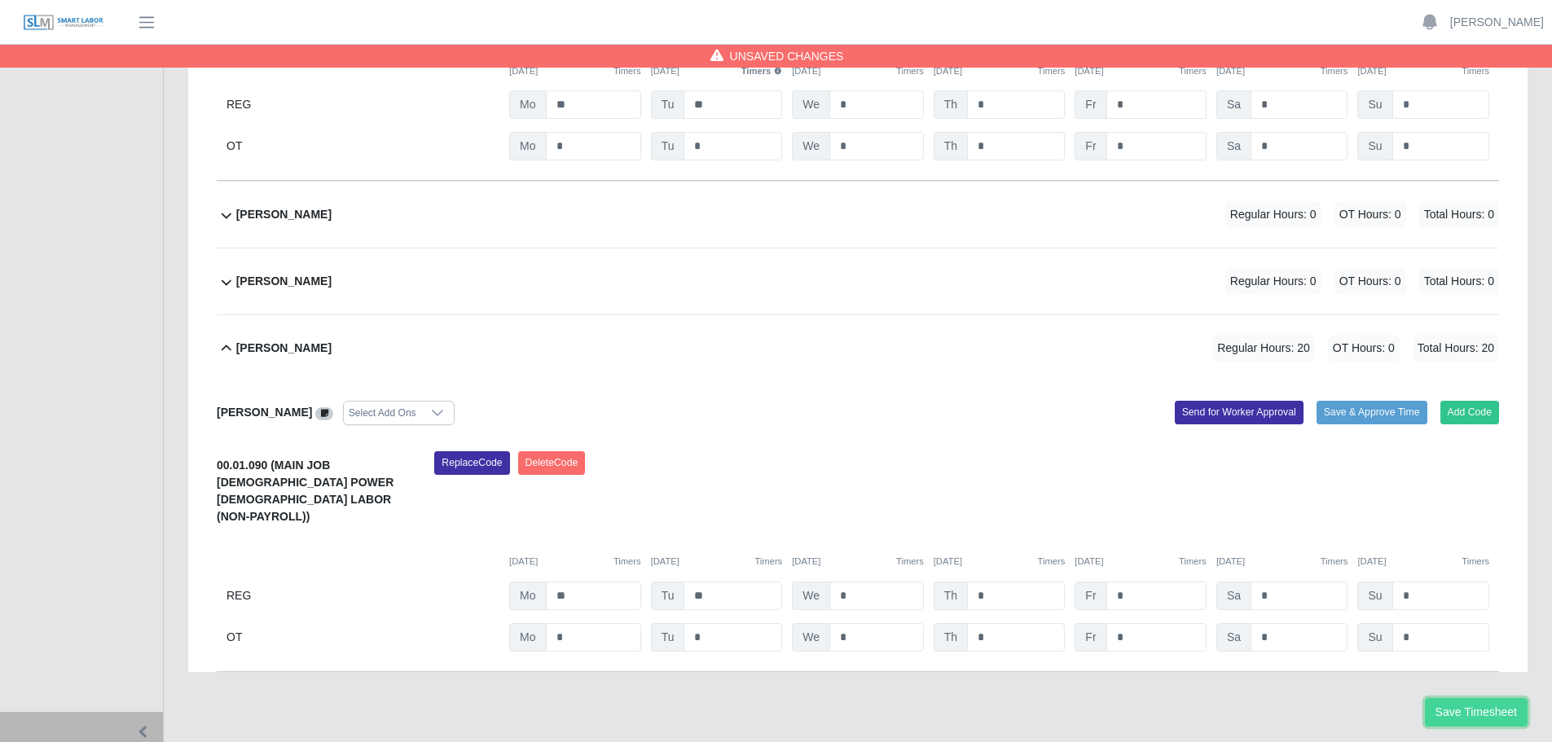
click at [1512, 698] on button "Save Timesheet" at bounding box center [1476, 712] width 103 height 29
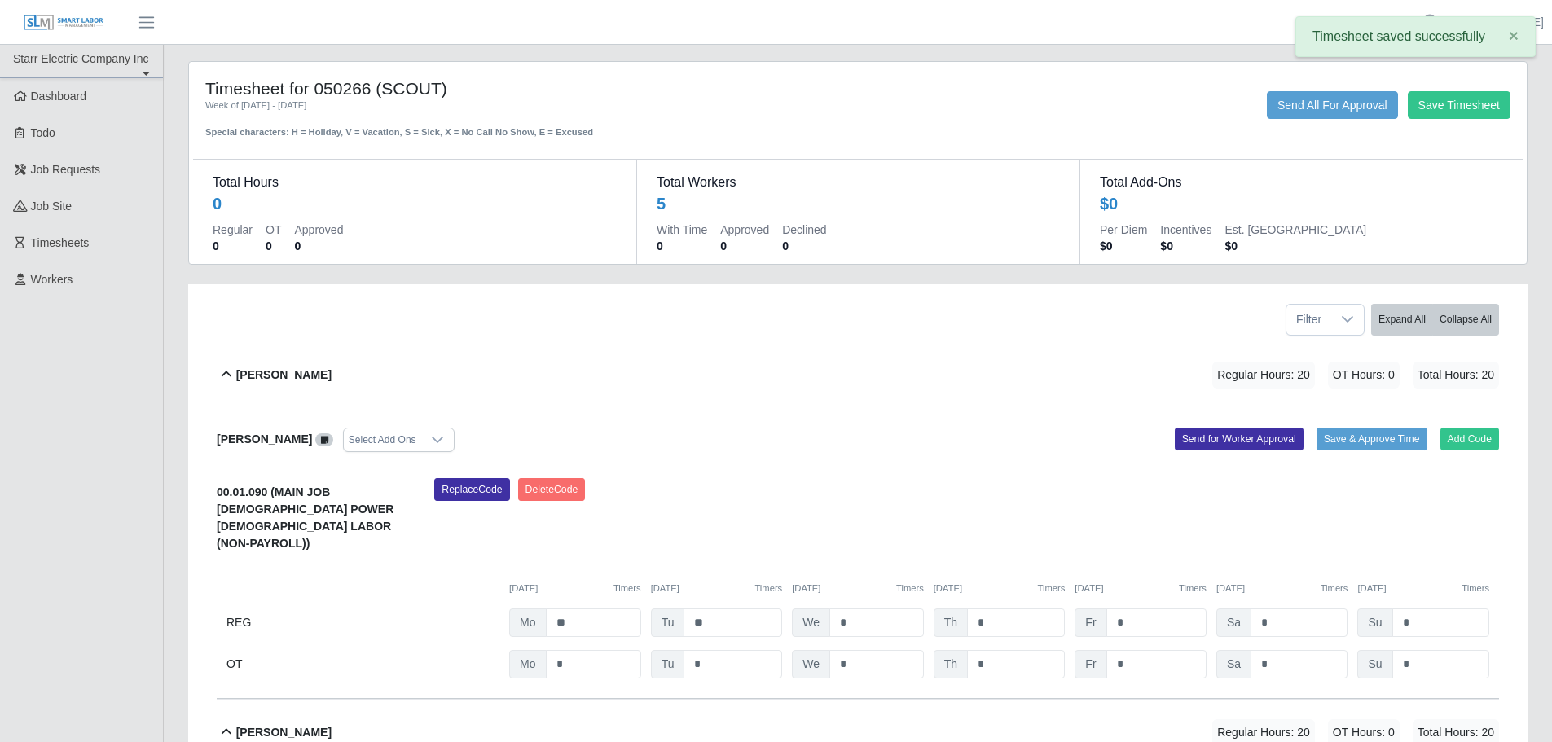
scroll to position [0, 0]
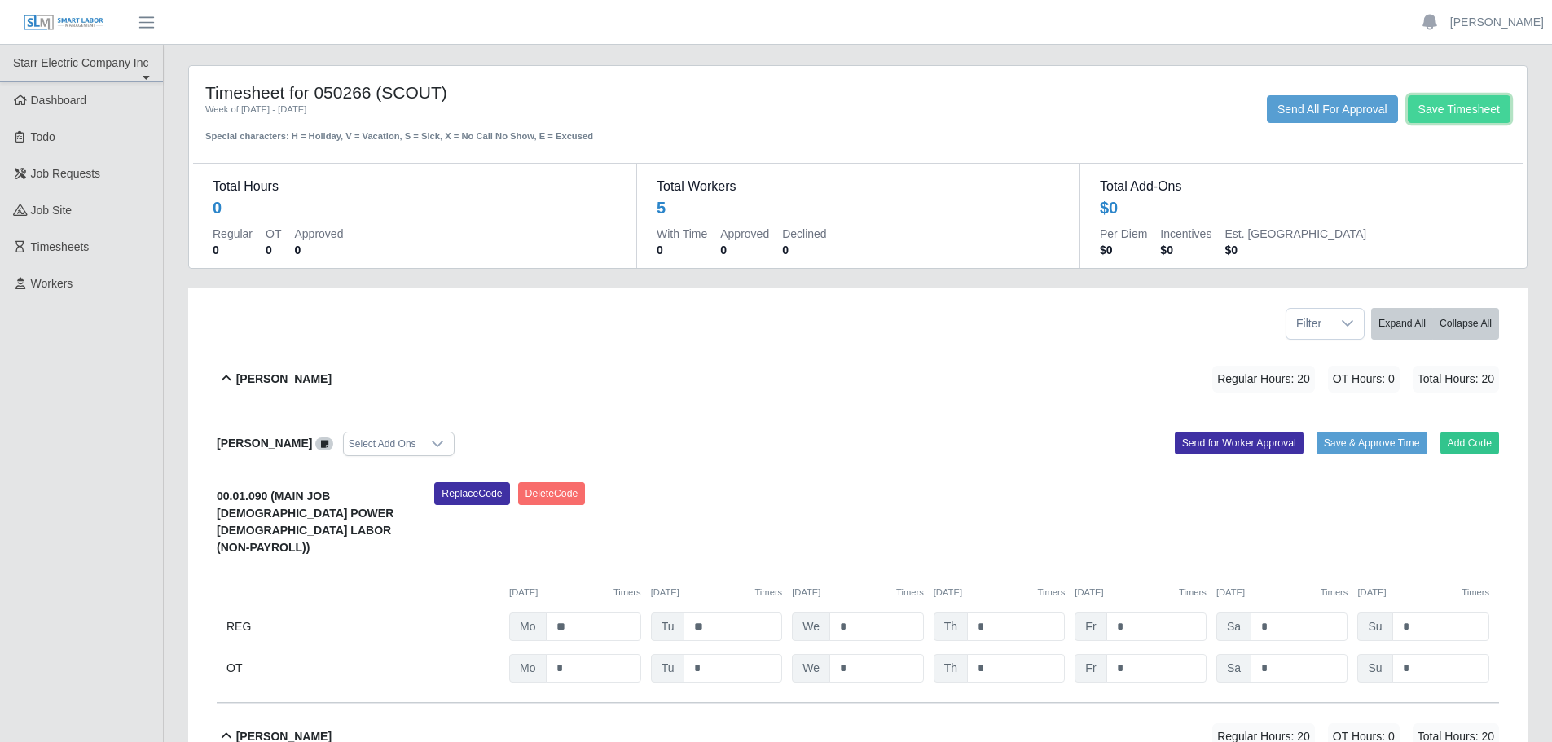
click at [1469, 103] on button "Save Timesheet" at bounding box center [1459, 109] width 103 height 28
